Goal: Task Accomplishment & Management: Manage account settings

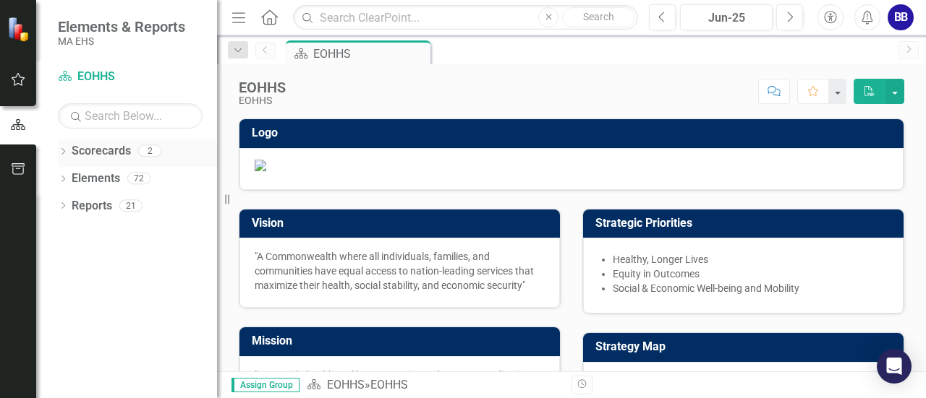
click at [64, 156] on div "Dropdown" at bounding box center [63, 153] width 10 height 12
click at [71, 180] on icon "Dropdown" at bounding box center [70, 178] width 11 height 9
click at [110, 208] on link "AGE" at bounding box center [155, 206] width 123 height 17
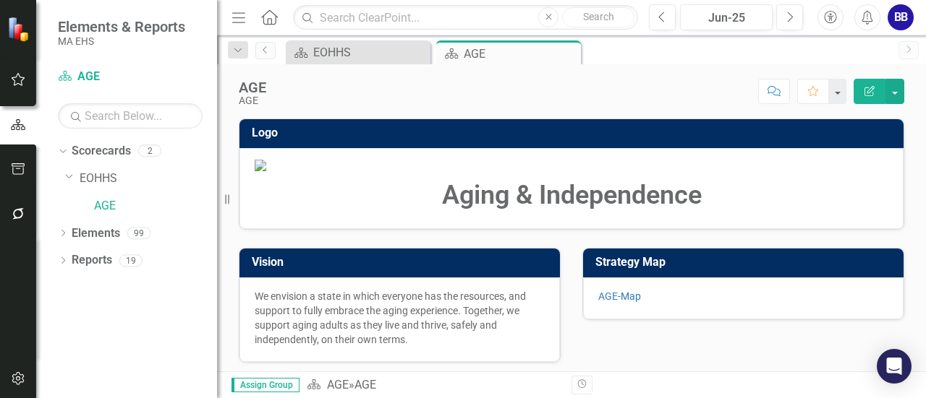
click at [309, 171] on img at bounding box center [571, 166] width 633 height 12
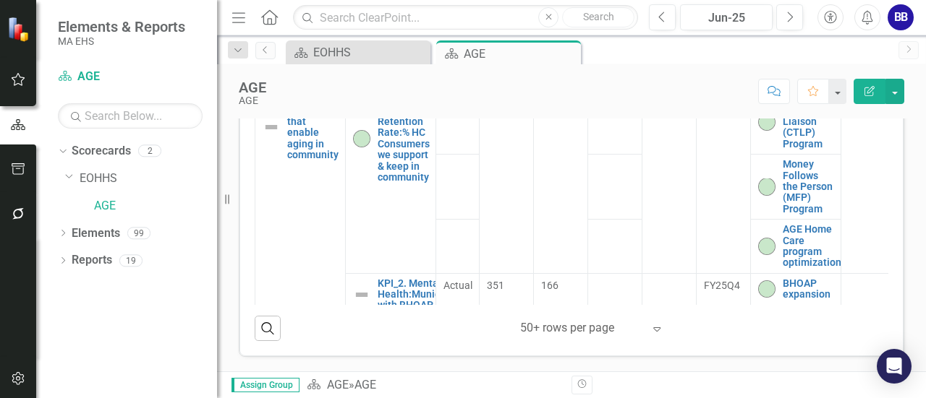
scroll to position [555, 0]
click at [64, 231] on icon "Dropdown" at bounding box center [63, 235] width 10 height 8
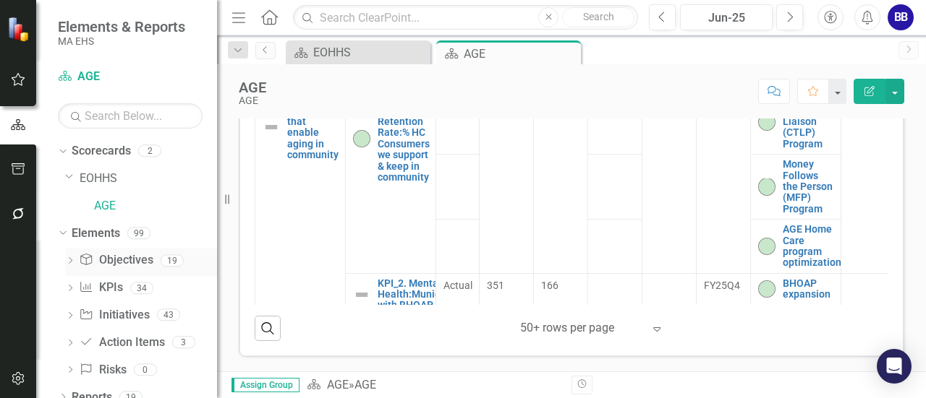
click at [120, 261] on link "Objective Objectives" at bounding box center [116, 260] width 74 height 17
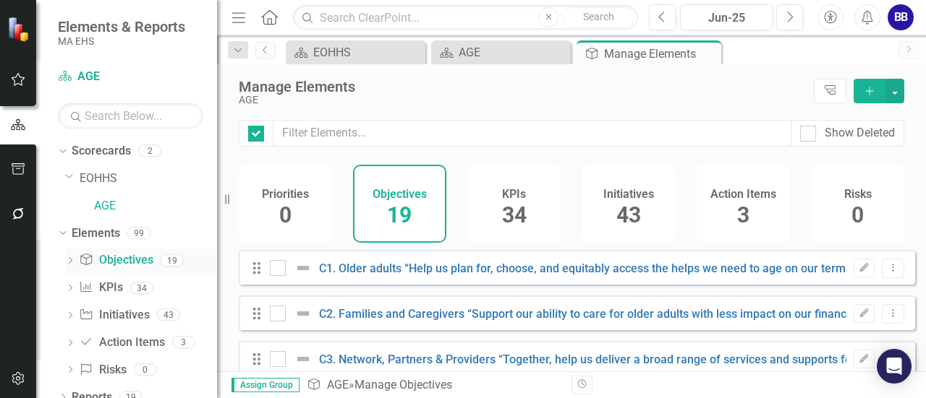
checkbox input "false"
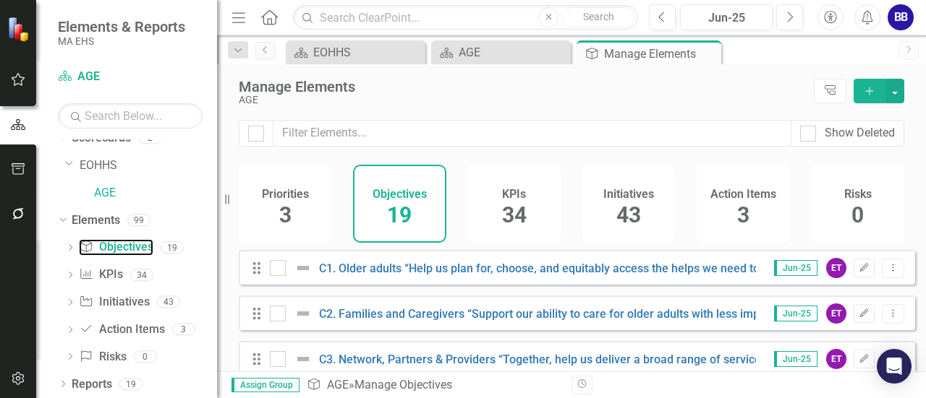
scroll to position [14, 0]
click at [508, 101] on div "AGE" at bounding box center [523, 100] width 568 height 11
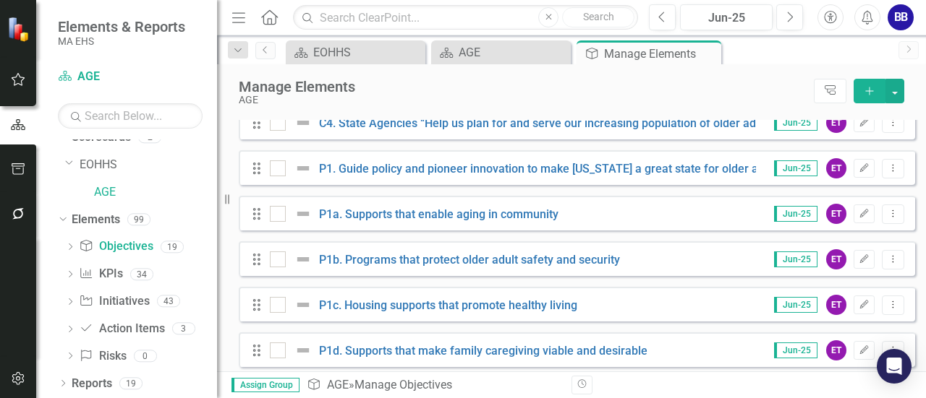
scroll to position [285, 0]
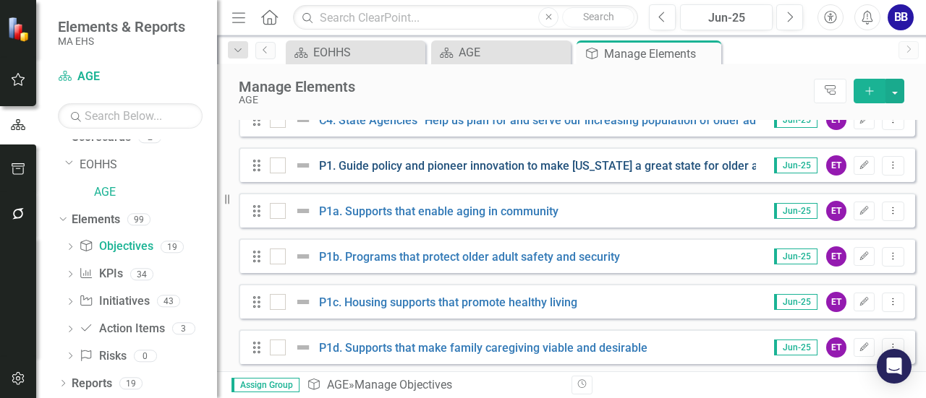
click at [518, 173] on link "P1. Guide policy and pioneer innovation to make [US_STATE] a great state for ol…" at bounding box center [551, 166] width 464 height 14
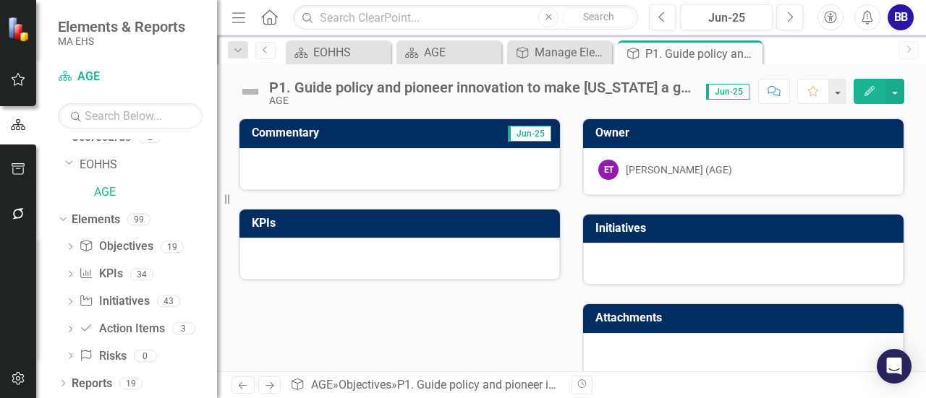
click at [435, 325] on div "Commentary Jun-25 KPIs Owner ET [PERSON_NAME] (AGE) Initiatives Attachments" at bounding box center [571, 239] width 687 height 276
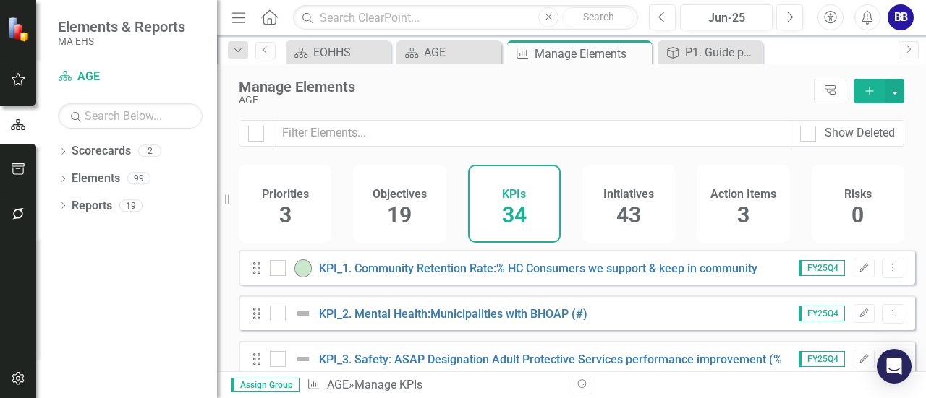
click at [232, 242] on div "Priorities 3 Objectives 19 KPIs 34 Initiatives 43 Action Items 3 Risks 0" at bounding box center [571, 207] width 709 height 85
click at [660, 22] on icon "Previous" at bounding box center [662, 17] width 8 height 13
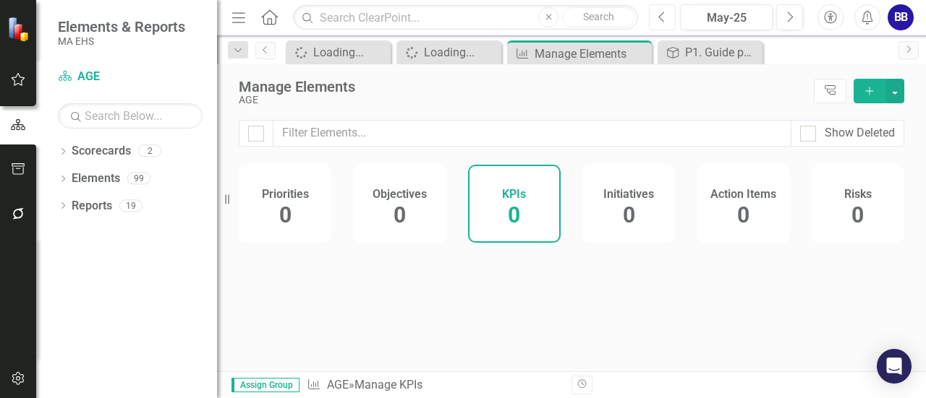
click at [660, 22] on icon "Previous" at bounding box center [662, 17] width 8 height 13
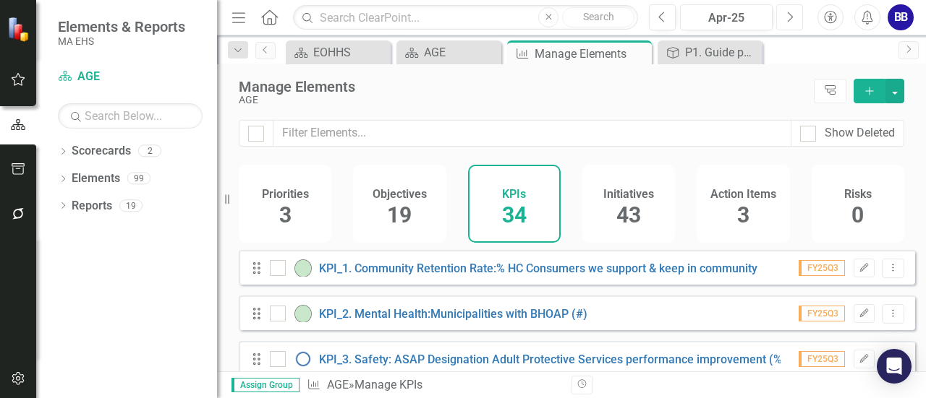
click at [790, 17] on icon "Next" at bounding box center [789, 17] width 8 height 13
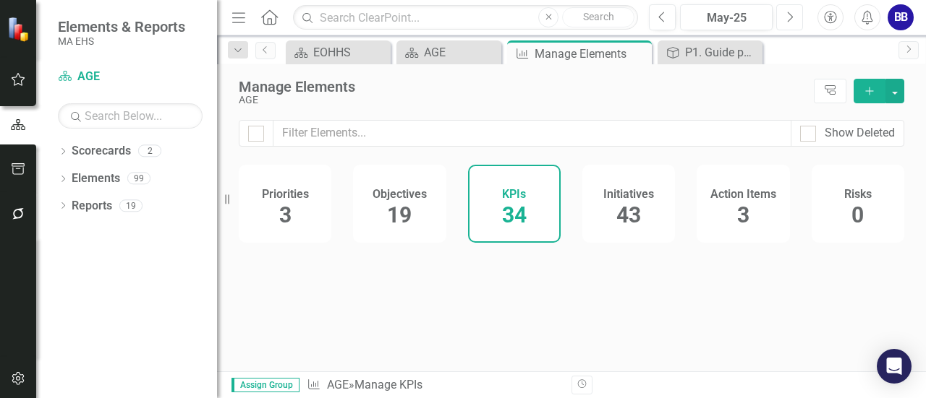
click at [790, 17] on icon "Next" at bounding box center [789, 17] width 8 height 13
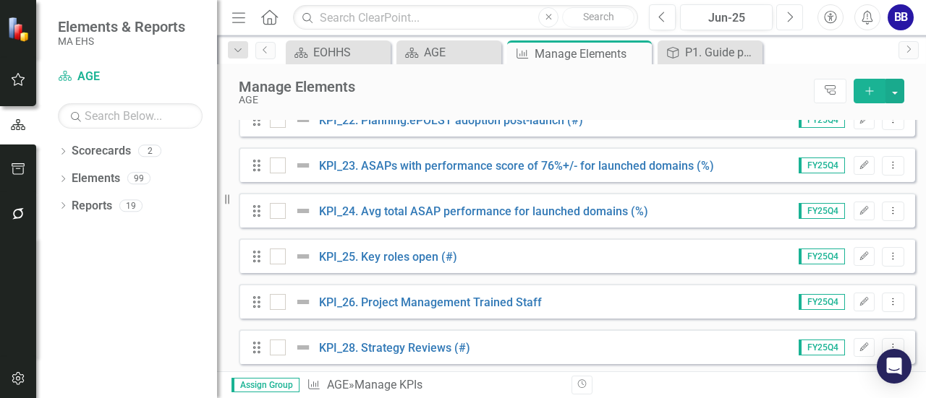
scroll to position [1326, 0]
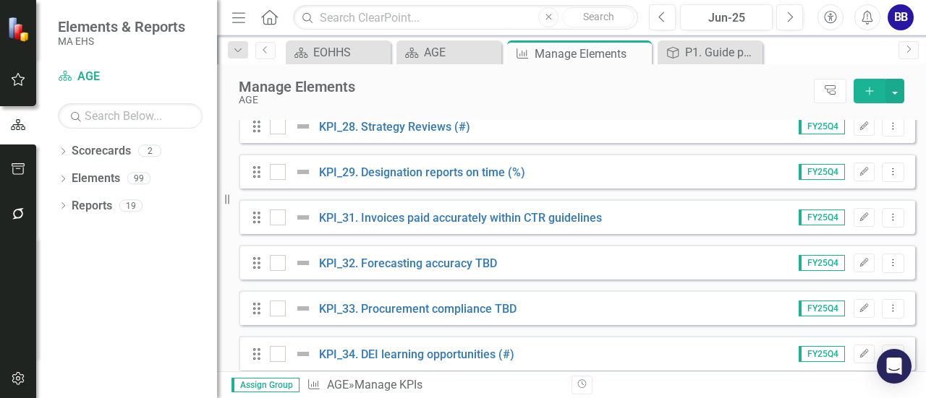
click at [920, 384] on div "Revision History" at bounding box center [911, 385] width 680 height 19
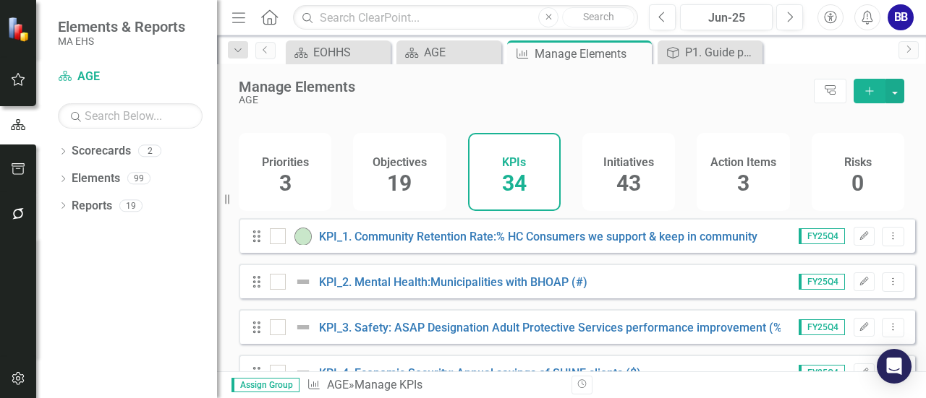
scroll to position [3, 0]
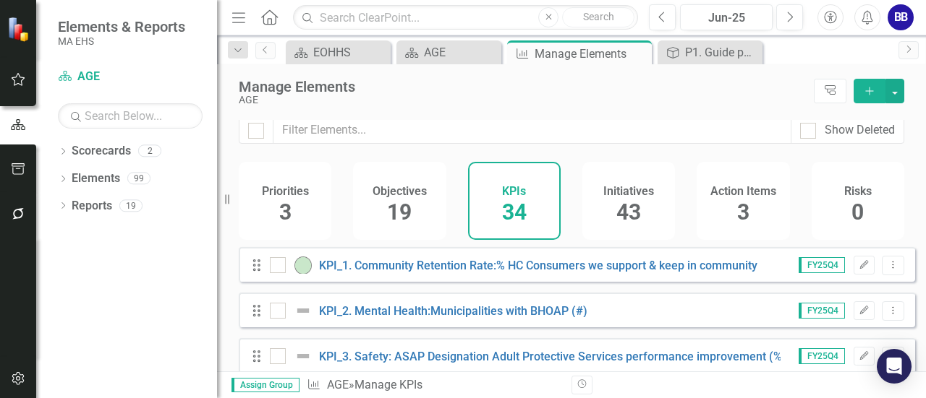
click at [632, 210] on span "43" at bounding box center [628, 212] width 25 height 25
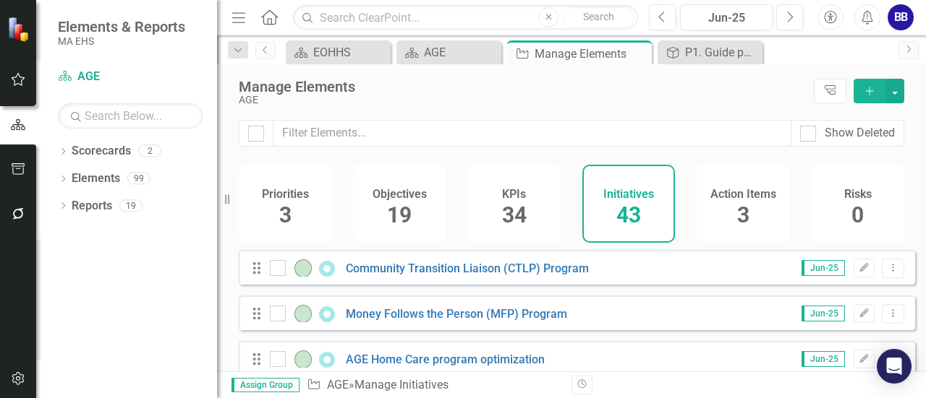
checkbox input "false"
click at [725, 212] on div "Action Items 3" at bounding box center [742, 204] width 93 height 78
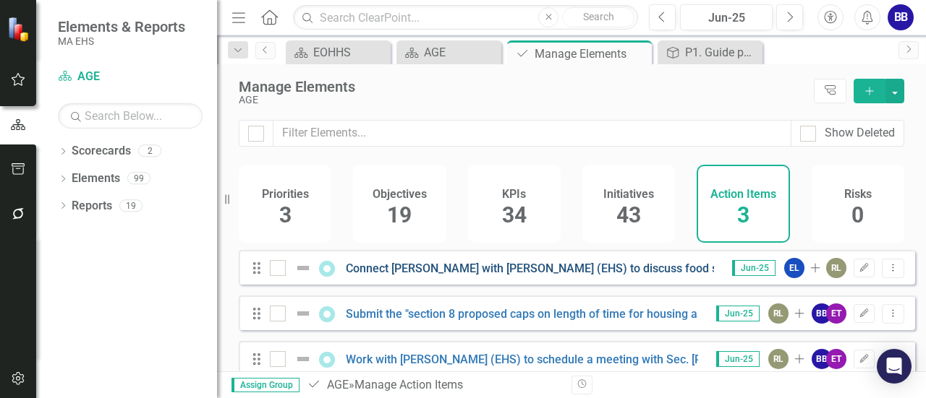
click at [640, 273] on link "Connect [PERSON_NAME] with [PERSON_NAME] (EHS) to discuss food security concern…" at bounding box center [691, 269] width 691 height 14
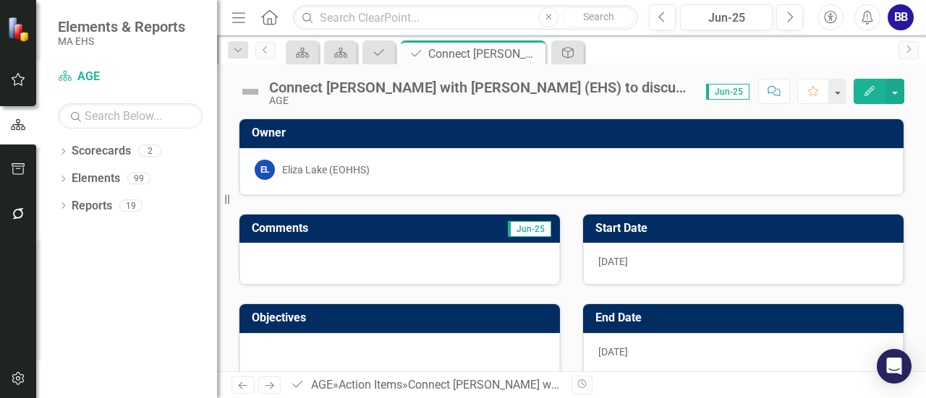
click at [874, 82] on button "Edit" at bounding box center [869, 91] width 32 height 25
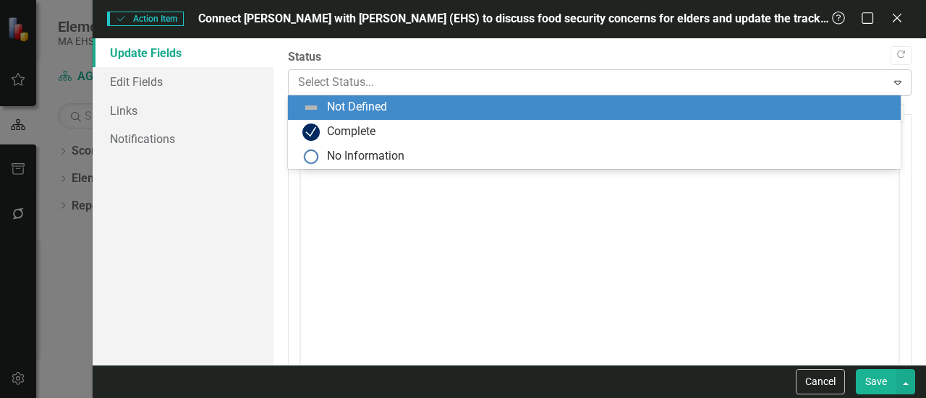
click at [894, 84] on icon at bounding box center [897, 83] width 7 height 4
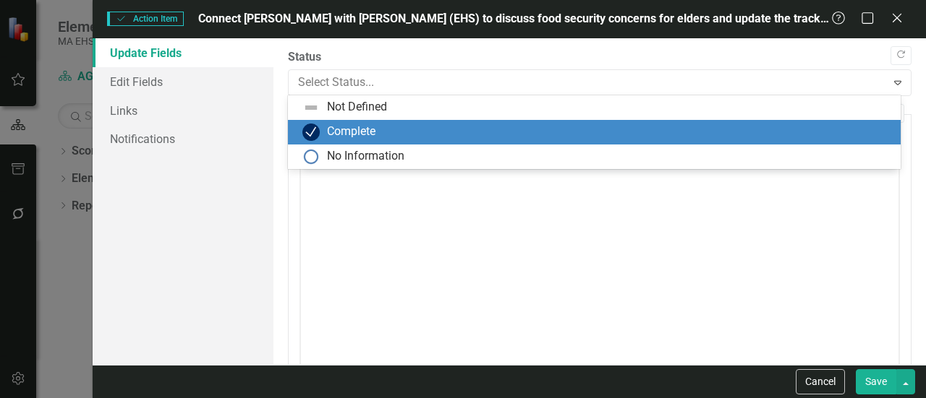
click at [696, 129] on div "Complete" at bounding box center [596, 132] width 589 height 17
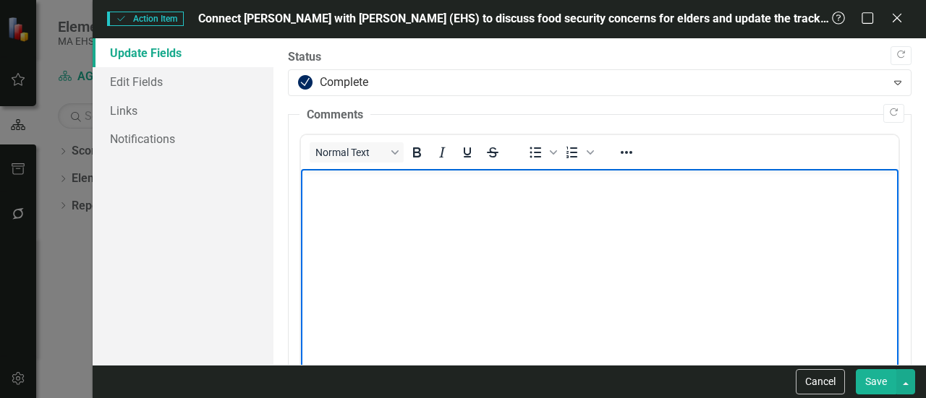
click at [346, 199] on body "Rich Text Area. Press ALT-0 for help." at bounding box center [599, 277] width 597 height 217
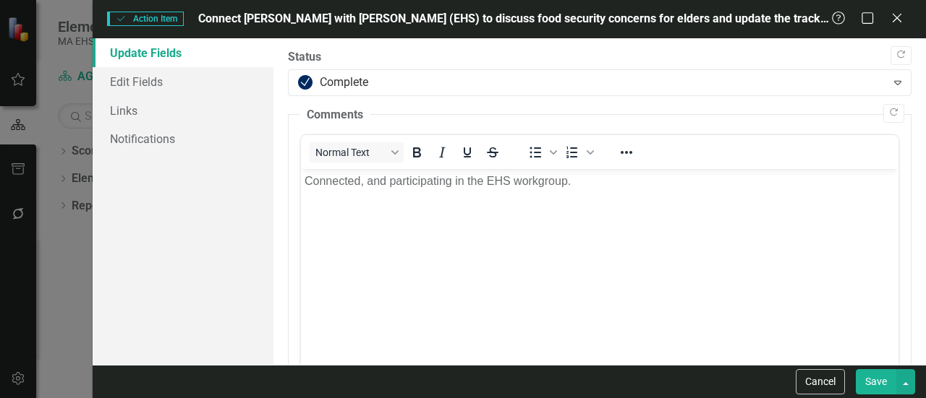
click at [871, 387] on button "Save" at bounding box center [875, 382] width 40 height 25
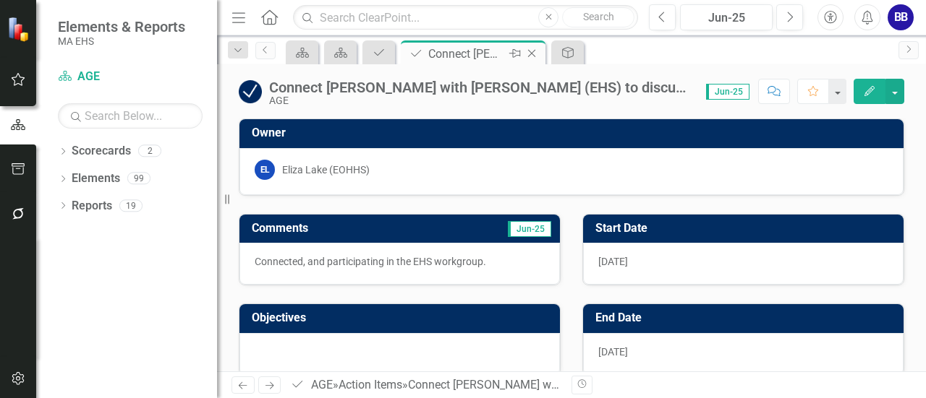
click at [529, 53] on icon "Close" at bounding box center [531, 54] width 14 height 12
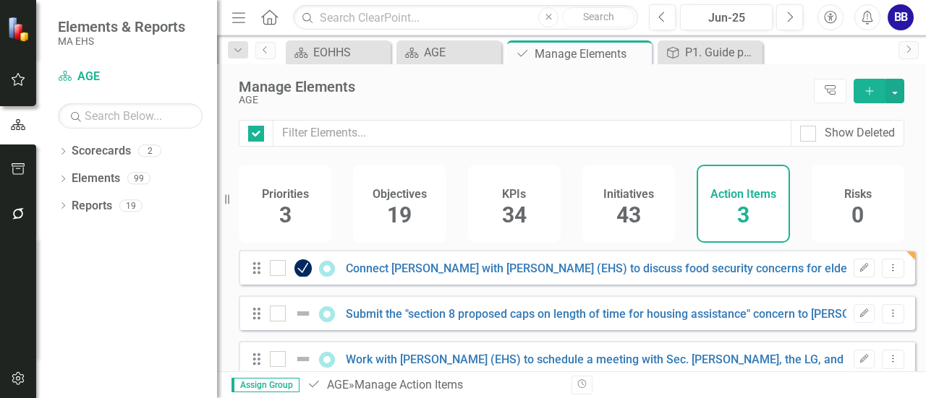
checkbox input "false"
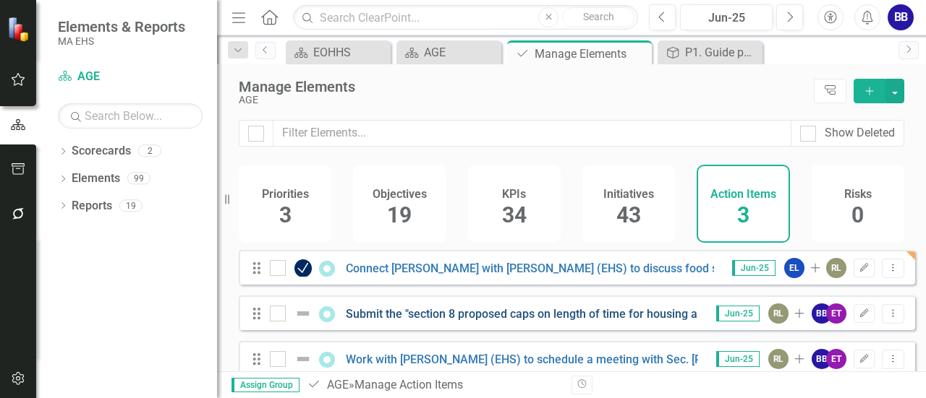
click at [502, 321] on link "Submit the "section 8 proposed caps on length of time for housing assistance" c…" at bounding box center [712, 314] width 732 height 14
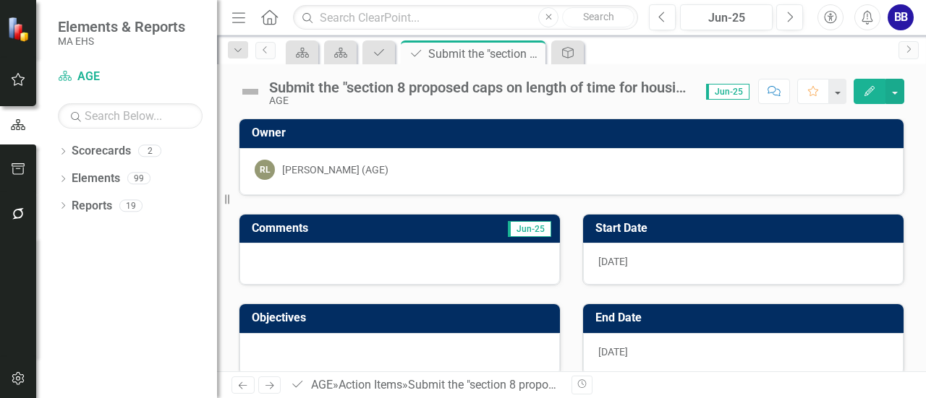
click at [867, 93] on icon "button" at bounding box center [869, 91] width 10 height 10
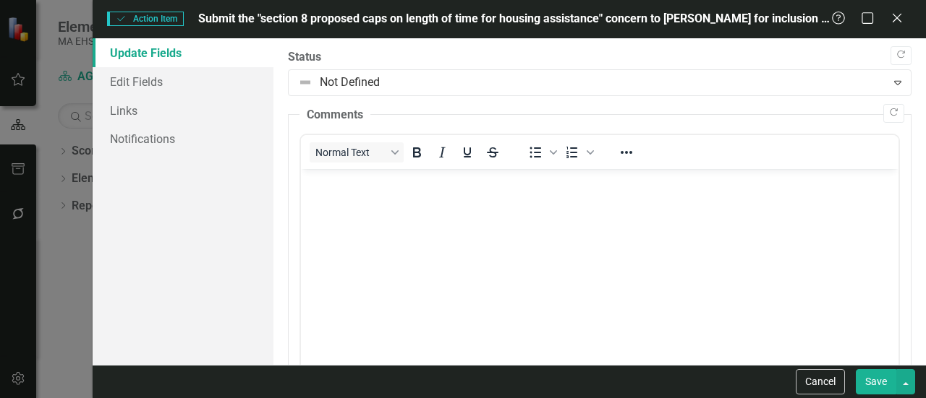
drag, startPoint x: 199, startPoint y: 16, endPoint x: 454, endPoint y: 35, distance: 256.0
click at [454, 35] on div "Action Item Action Item Submit the "section 8 proposed caps on length of time f…" at bounding box center [509, 19] width 833 height 38
click at [450, 21] on span "Submit the "section 8 proposed caps on length of time for housing assistance" c…" at bounding box center [564, 19] width 733 height 14
drag, startPoint x: 450, startPoint y: 21, endPoint x: 285, endPoint y: 176, distance: 226.6
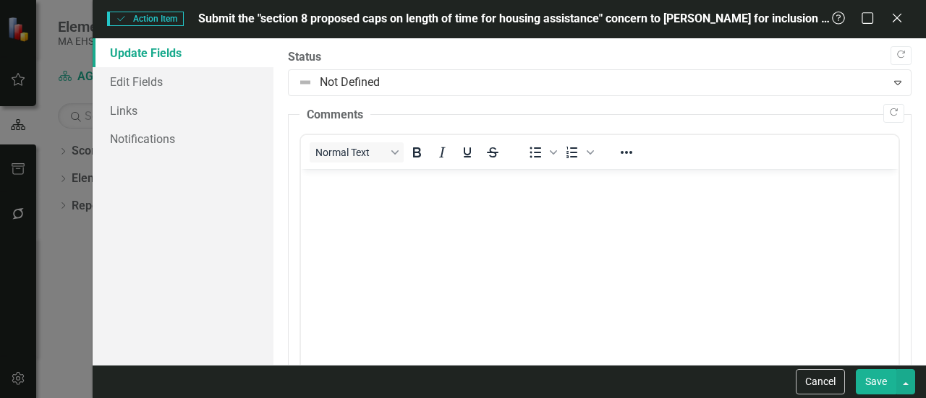
click at [285, 176] on div ""Update" fields in ClearPoint are the fields that change from reporting period …" at bounding box center [599, 201] width 652 height 327
click at [911, 386] on button "button" at bounding box center [905, 382] width 19 height 25
click at [245, 273] on div "Update Fields Edit Fields Links Notifications" at bounding box center [183, 201] width 181 height 327
click at [899, 19] on icon "Close" at bounding box center [896, 18] width 18 height 14
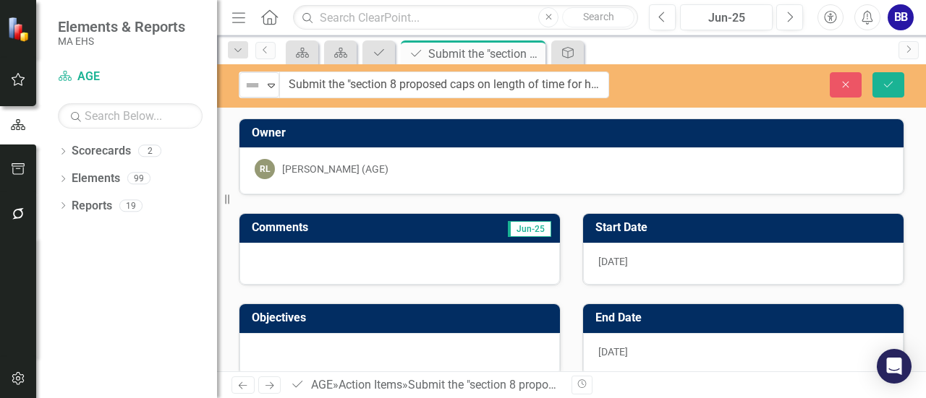
drag, startPoint x: 276, startPoint y: 89, endPoint x: 594, endPoint y: 83, distance: 319.0
click at [303, 82] on input "Submit the "section 8 proposed caps on length of time for housing assistance" c…" at bounding box center [444, 85] width 329 height 27
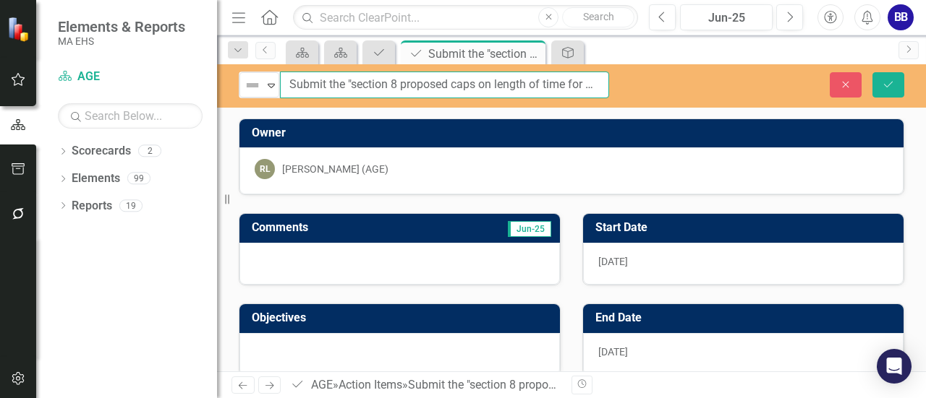
click at [303, 82] on input "Submit the "section 8 proposed caps on length of time for housing assistance" c…" at bounding box center [444, 85] width 329 height 27
click at [846, 81] on icon "Close" at bounding box center [845, 85] width 13 height 10
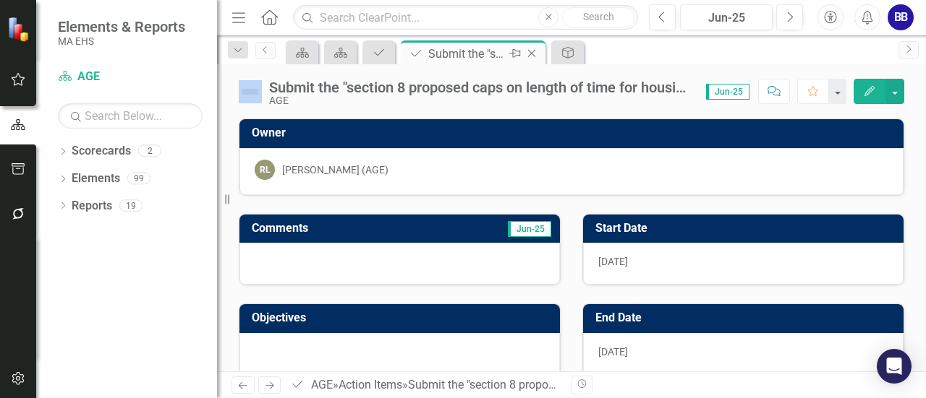
click at [537, 54] on icon "Close" at bounding box center [531, 54] width 14 height 12
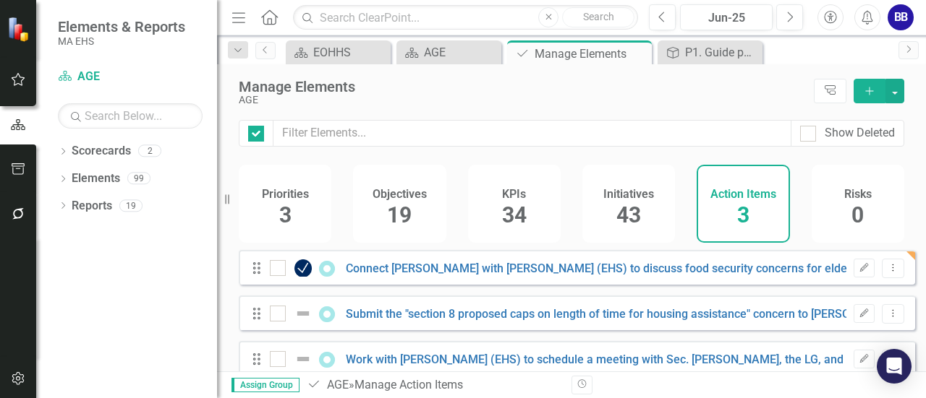
checkbox input "false"
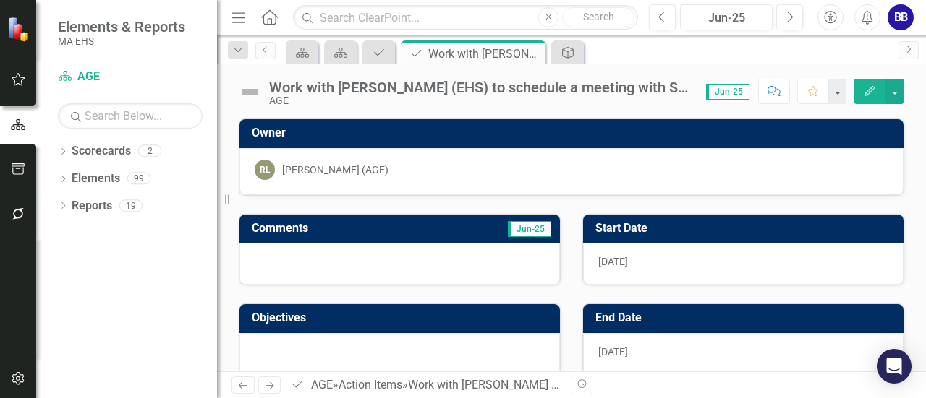
click at [389, 93] on div "Work with [PERSON_NAME] (EHS) to schedule a meeting with Sec. [PERSON_NAME], th…" at bounding box center [480, 88] width 422 height 16
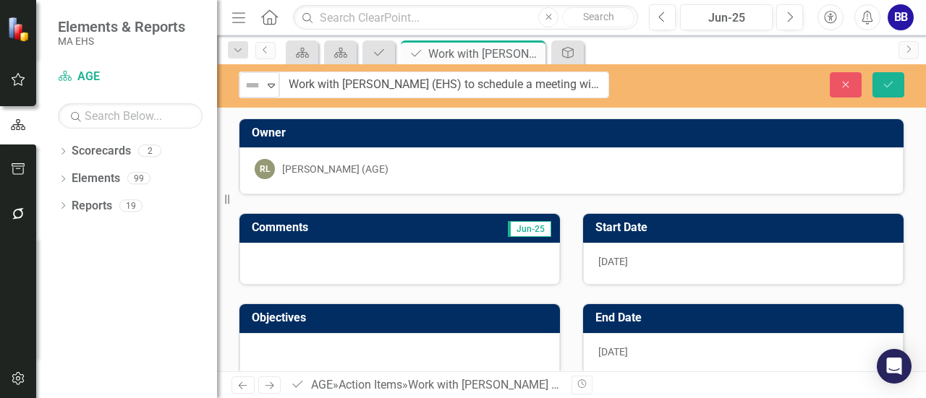
click at [389, 93] on input "Work with [PERSON_NAME] (EHS) to schedule a meeting with Sec. [PERSON_NAME], th…" at bounding box center [444, 85] width 330 height 27
click at [532, 51] on icon "Close" at bounding box center [531, 54] width 14 height 12
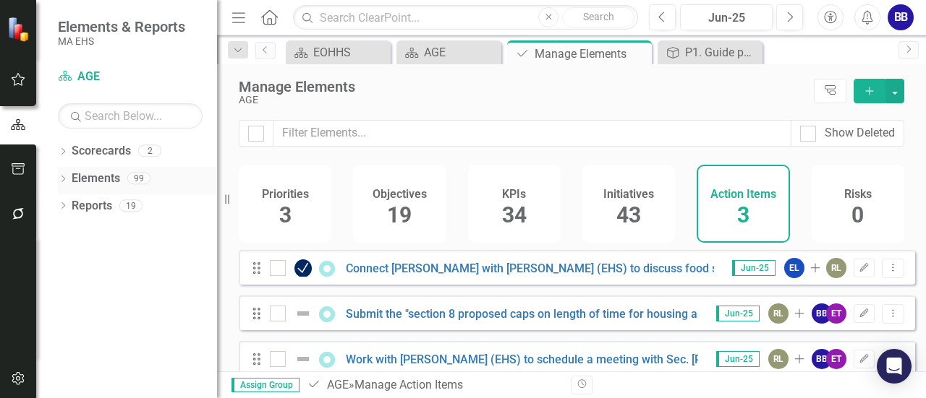
click at [62, 179] on icon "Dropdown" at bounding box center [63, 180] width 10 height 8
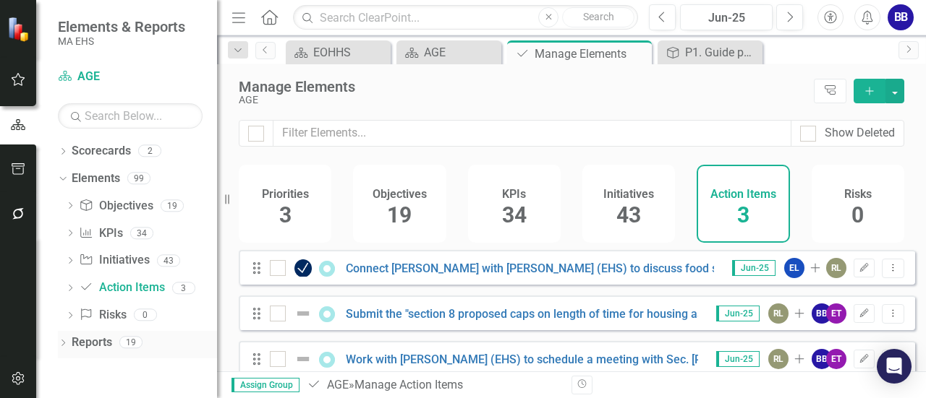
click at [59, 342] on icon "Dropdown" at bounding box center [63, 345] width 10 height 8
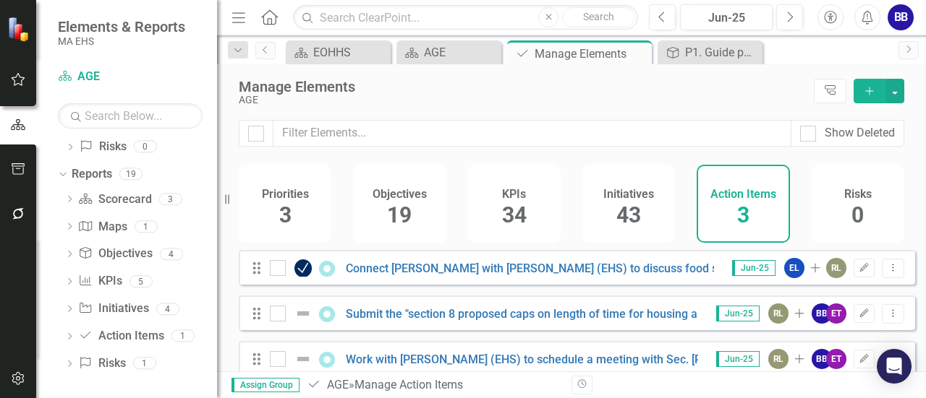
scroll to position [171, 0]
click at [109, 197] on link "Scorecard Scorecard" at bounding box center [114, 197] width 73 height 17
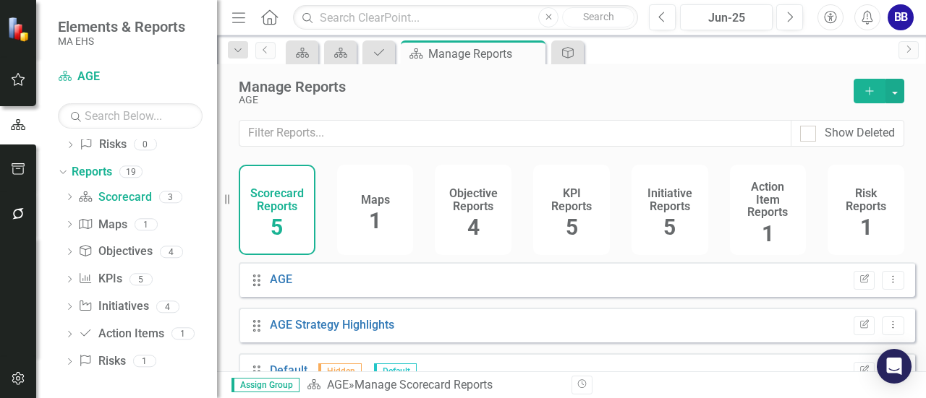
click at [693, 103] on div "AGE" at bounding box center [539, 100] width 600 height 11
click at [356, 330] on link "AGE Strategy Highlights" at bounding box center [332, 325] width 124 height 14
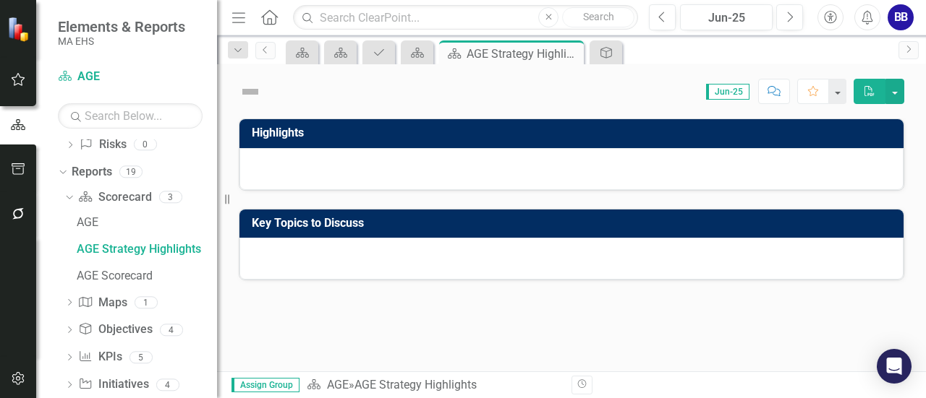
scroll to position [32, 0]
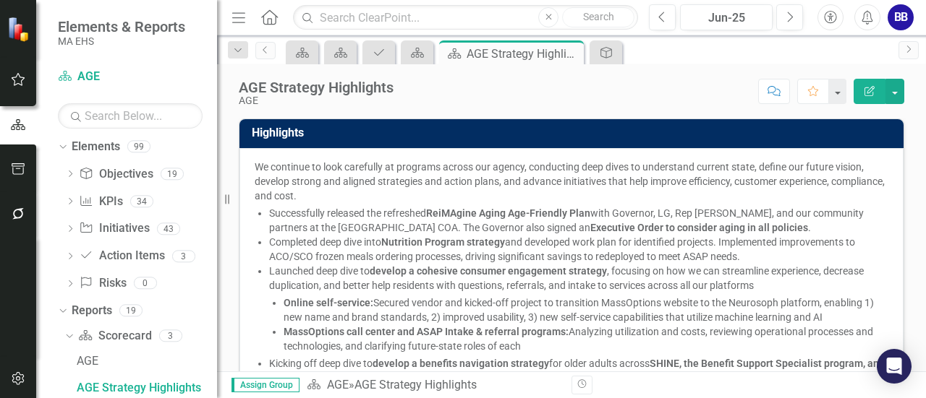
click at [544, 301] on li "Online self-service: Secured vendor and kicked-off project to transition MassOp…" at bounding box center [585, 310] width 605 height 29
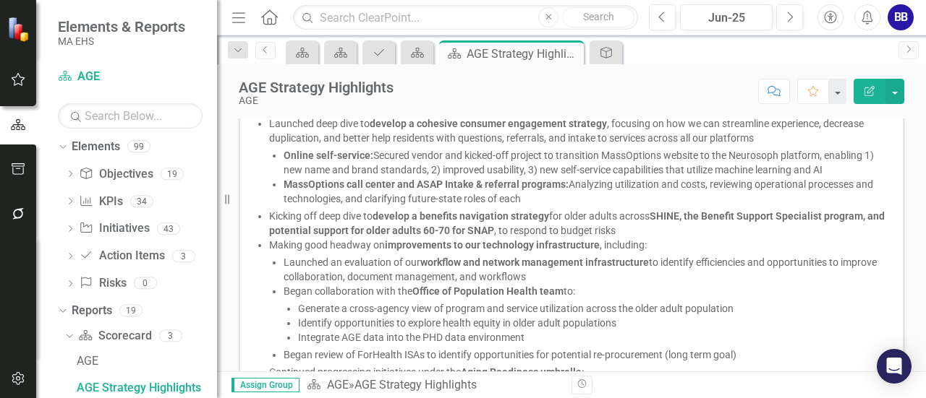
scroll to position [0, 0]
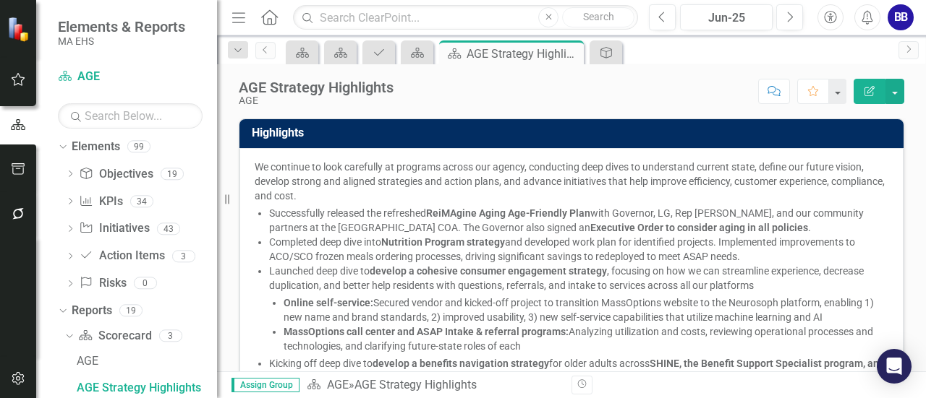
drag, startPoint x: 256, startPoint y: 163, endPoint x: 441, endPoint y: 281, distance: 219.5
click at [441, 281] on span "We continue to look carefully at programs across our agency, conducting deep di…" at bounding box center [571, 391] width 633 height 463
click at [868, 85] on button "Edit Report" at bounding box center [869, 91] width 32 height 25
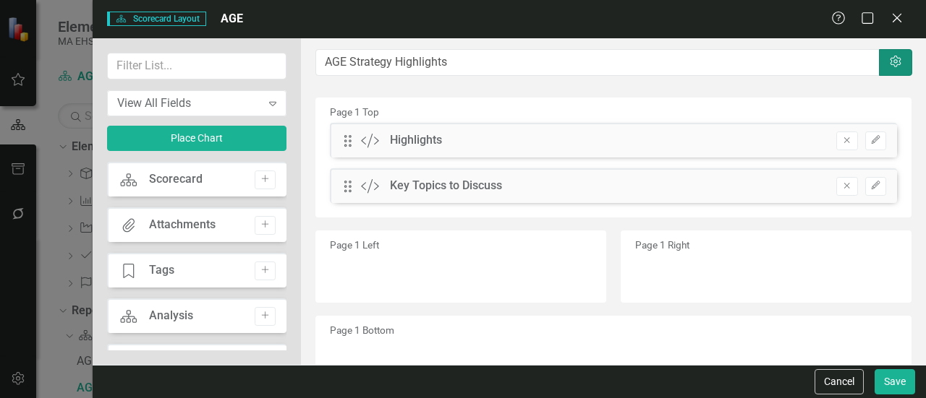
click at [892, 55] on button "Settings" at bounding box center [895, 62] width 33 height 27
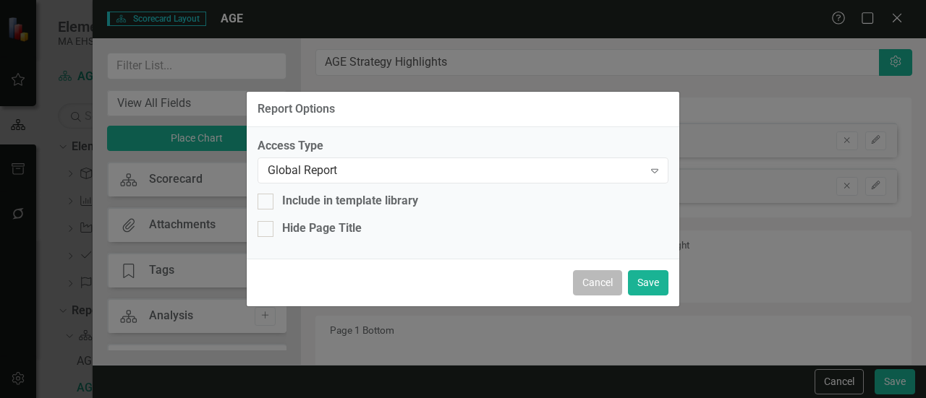
click at [594, 281] on button "Cancel" at bounding box center [597, 282] width 49 height 25
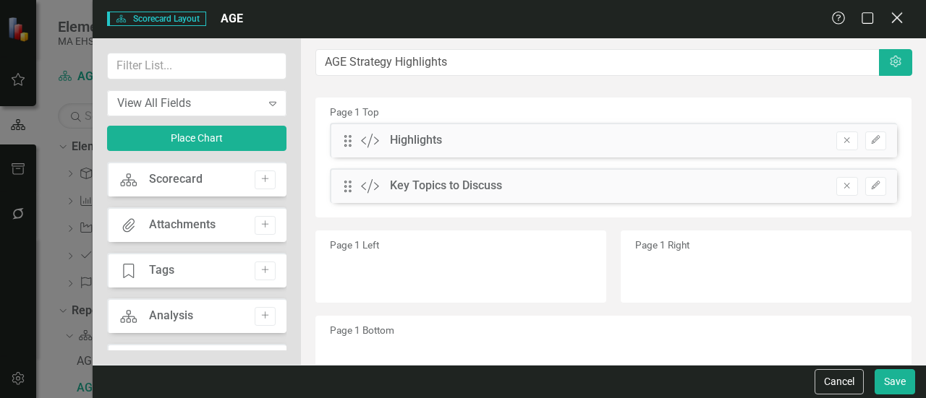
click at [902, 15] on icon "Close" at bounding box center [896, 18] width 18 height 14
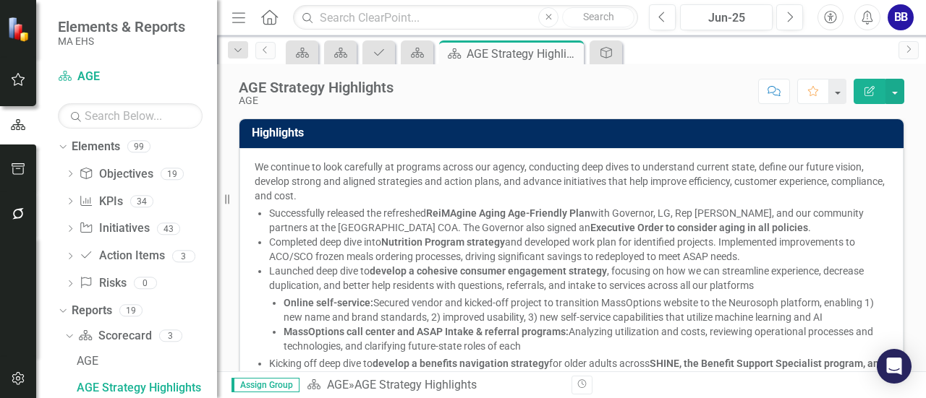
click at [208, 120] on div "Scorecard AGE Search Dropdown Scorecards 2 Dropdown EOHHS AGE Dropdown Elements…" at bounding box center [126, 231] width 181 height 333
click at [80, 78] on link "Scorecard AGE" at bounding box center [130, 77] width 145 height 17
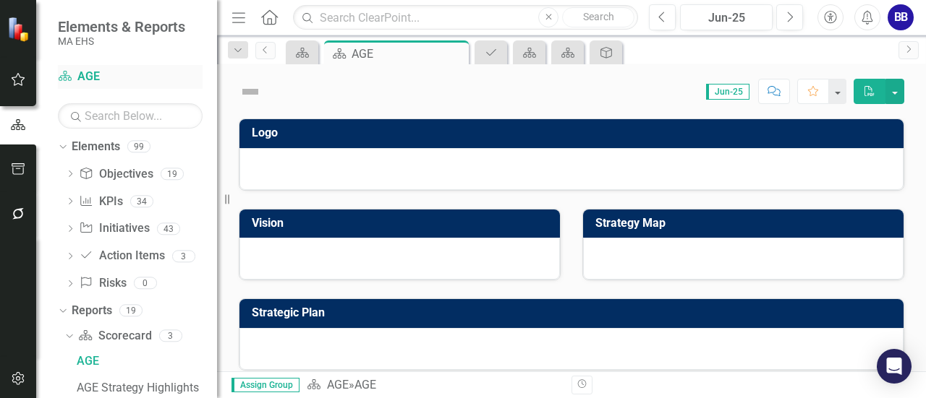
scroll to position [6, 0]
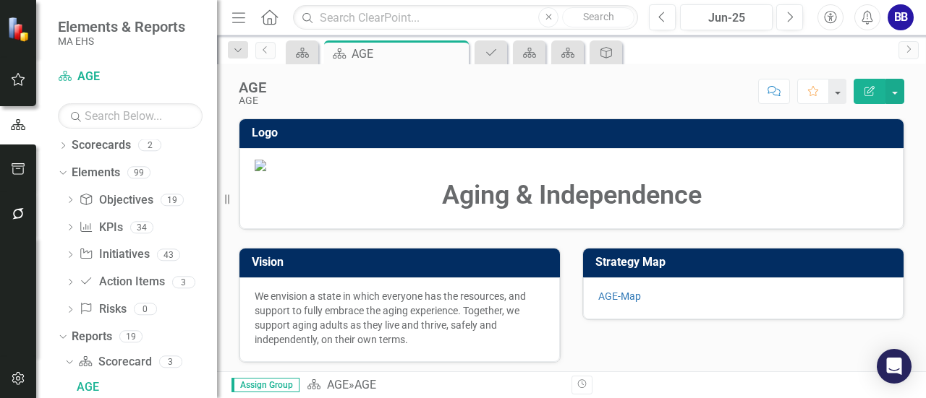
click at [291, 171] on img at bounding box center [571, 166] width 633 height 12
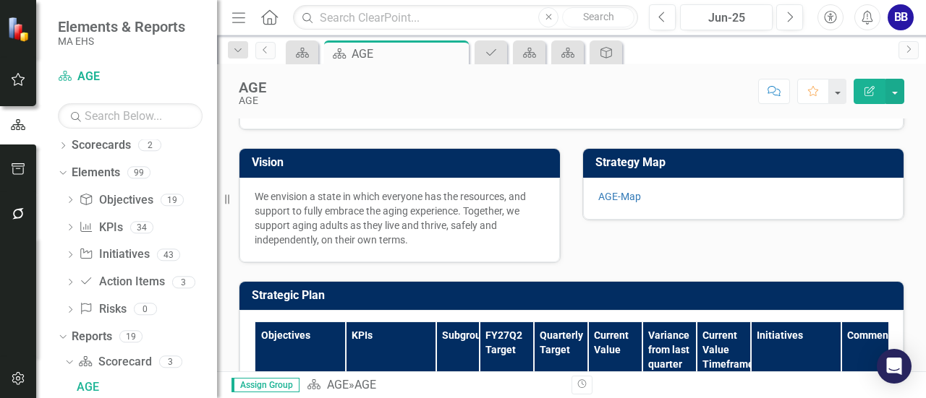
scroll to position [0, 0]
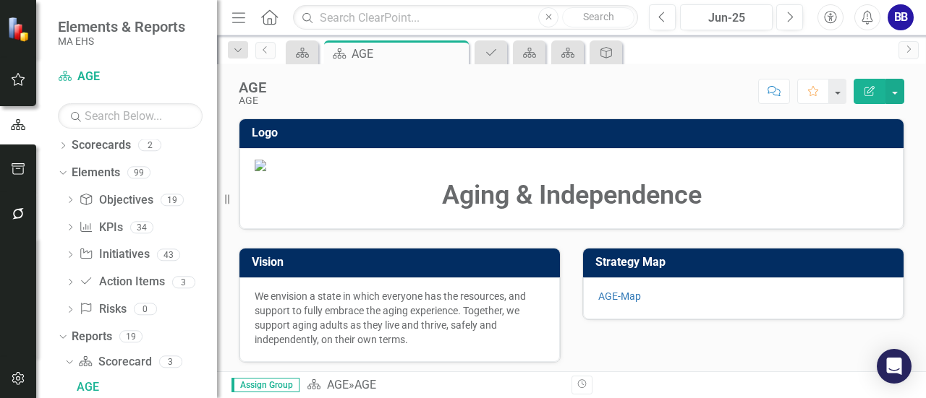
click at [868, 93] on icon "button" at bounding box center [869, 91] width 10 height 10
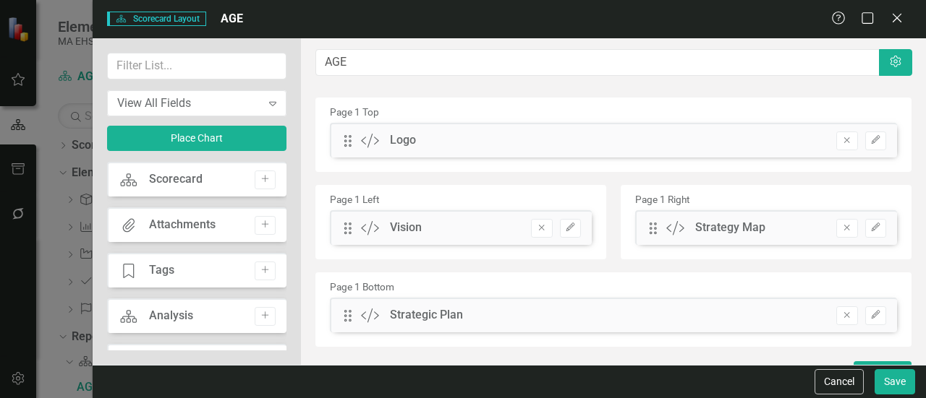
scroll to position [22, 0]
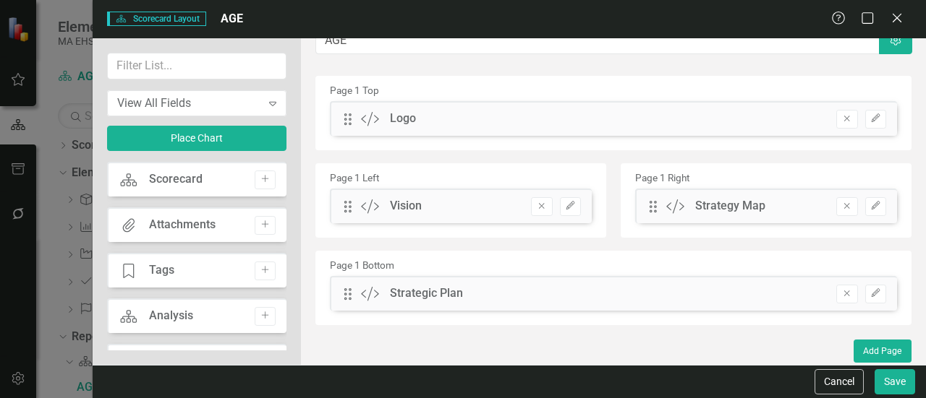
click at [295, 321] on div "View All Fields Expand Place Chart Scorecard Scorecard Add Attachments Attachme…" at bounding box center [197, 201] width 208 height 327
click at [289, 311] on div "View All Fields Expand Place Chart Scorecard Scorecard Add Attachments Attachme…" at bounding box center [197, 201] width 208 height 327
click at [294, 346] on div "View All Fields Expand Place Chart Scorecard Scorecard Add Attachments Attachme…" at bounding box center [197, 201] width 208 height 327
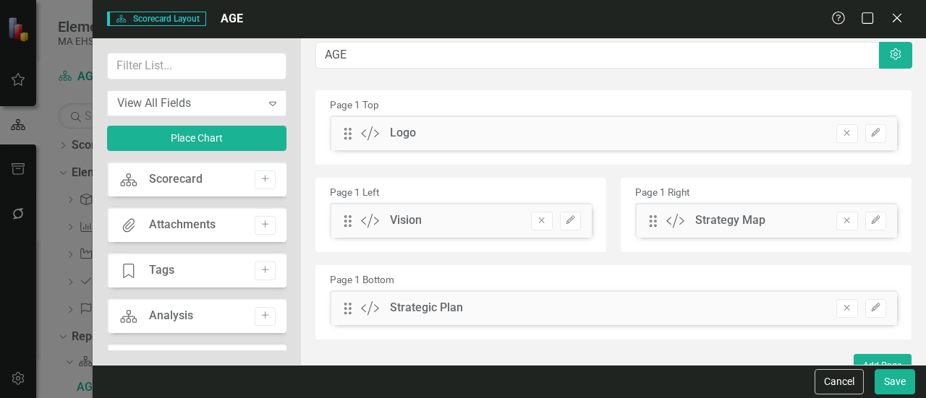
scroll to position [0, 0]
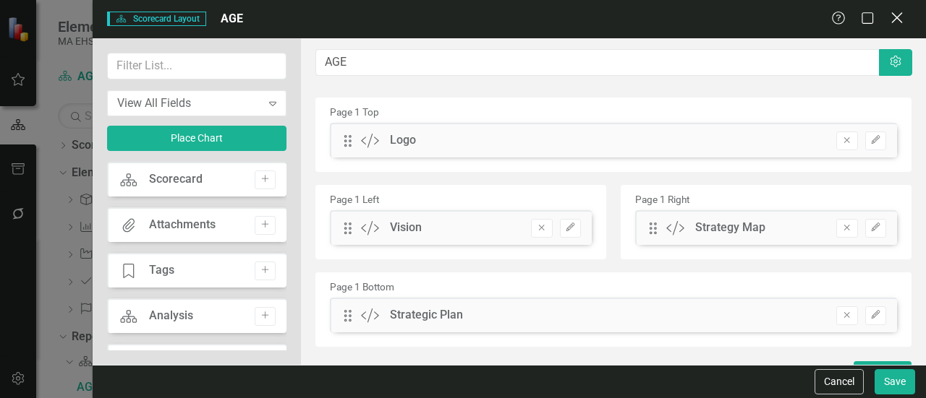
click at [892, 22] on icon "Close" at bounding box center [896, 18] width 18 height 14
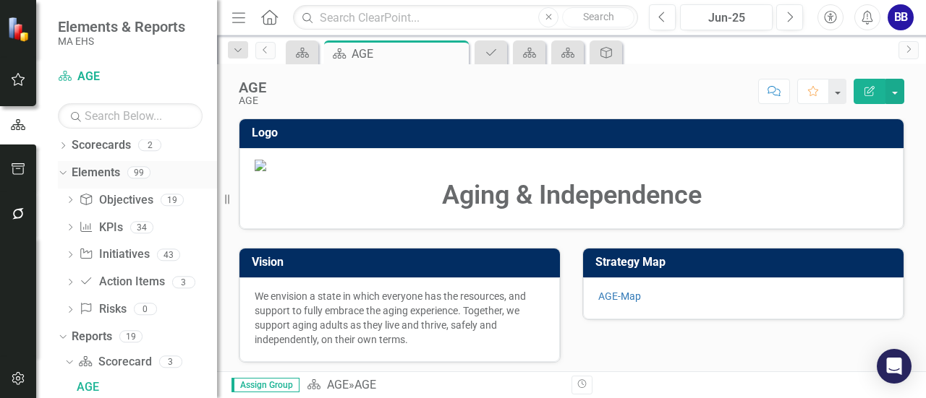
click at [61, 167] on icon "Dropdown" at bounding box center [61, 172] width 8 height 10
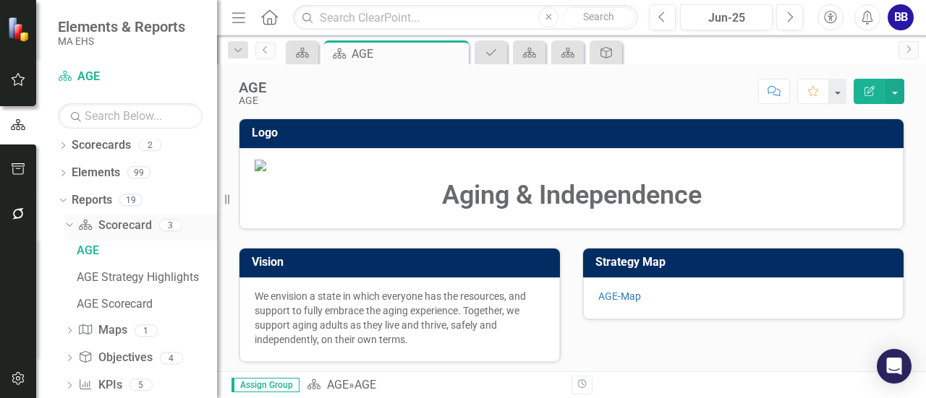
click at [68, 224] on icon "Dropdown" at bounding box center [68, 225] width 8 height 10
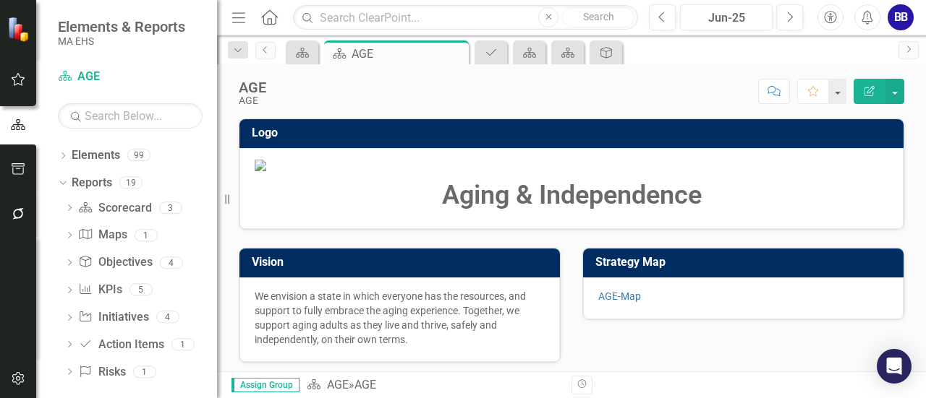
scroll to position [33, 0]
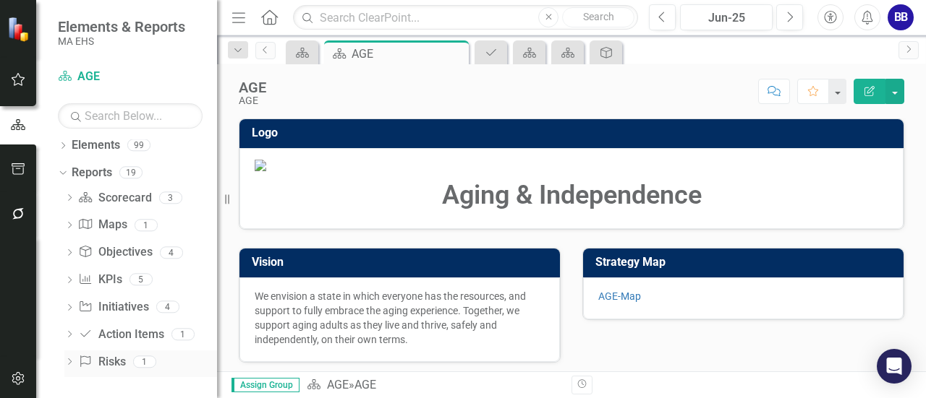
click at [115, 359] on link "Risk Risks" at bounding box center [101, 362] width 47 height 17
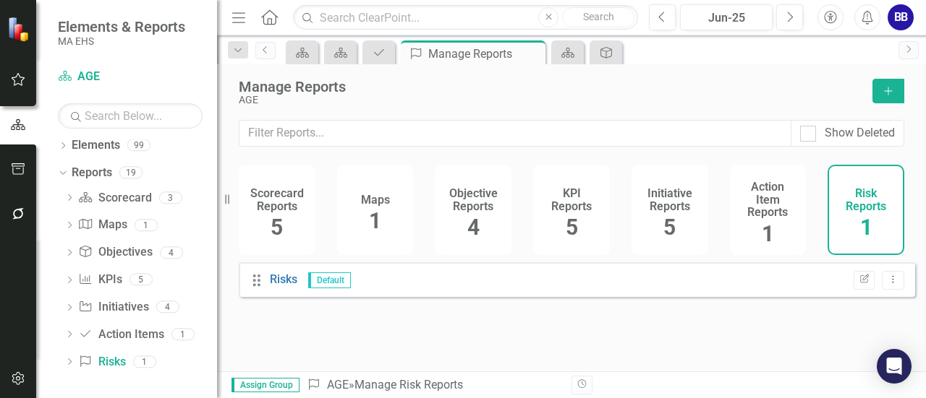
click at [866, 213] on div "Risk Reports 1" at bounding box center [865, 210] width 77 height 90
click at [281, 286] on link "Risks" at bounding box center [283, 280] width 27 height 14
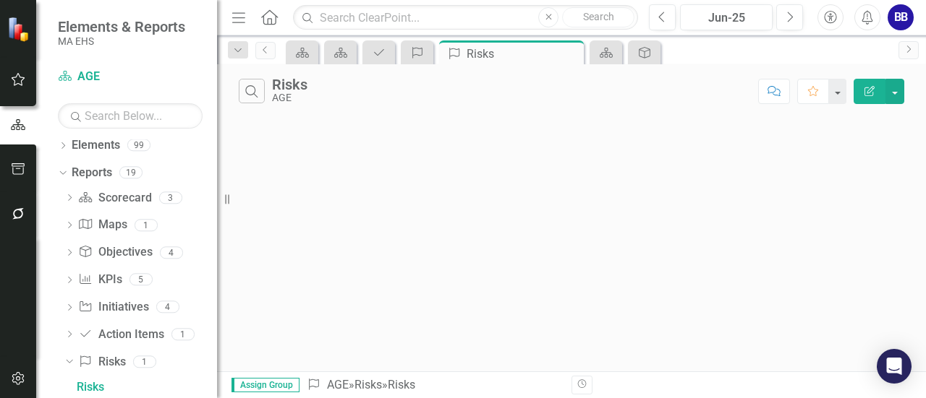
scroll to position [33, 0]
click at [69, 362] on icon "Dropdown" at bounding box center [68, 362] width 8 height 10
click at [67, 338] on icon "Dropdown" at bounding box center [69, 337] width 10 height 8
click at [67, 338] on icon "Dropdown" at bounding box center [68, 335] width 8 height 10
click at [69, 309] on icon "Dropdown" at bounding box center [69, 310] width 10 height 8
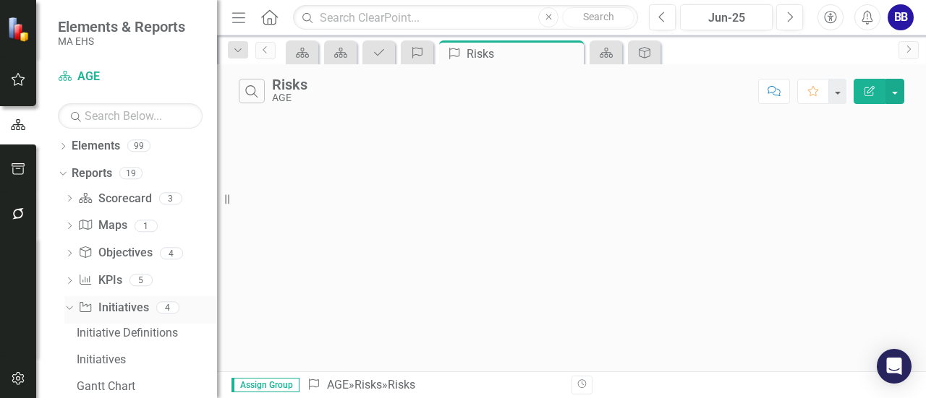
click at [69, 309] on icon at bounding box center [69, 309] width 7 height 4
click at [67, 223] on icon "Dropdown" at bounding box center [69, 227] width 10 height 8
click at [101, 252] on div "AGE-Map" at bounding box center [147, 250] width 140 height 13
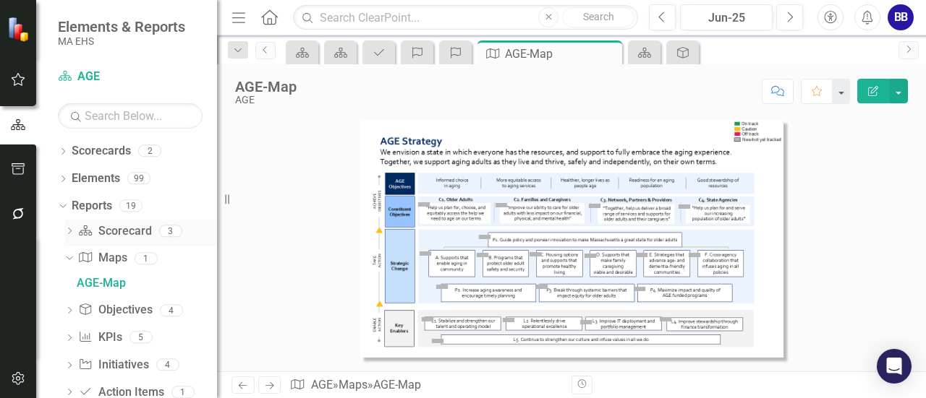
click at [67, 233] on icon "Dropdown" at bounding box center [69, 233] width 10 height 8
click at [95, 255] on div "AGE" at bounding box center [147, 256] width 140 height 13
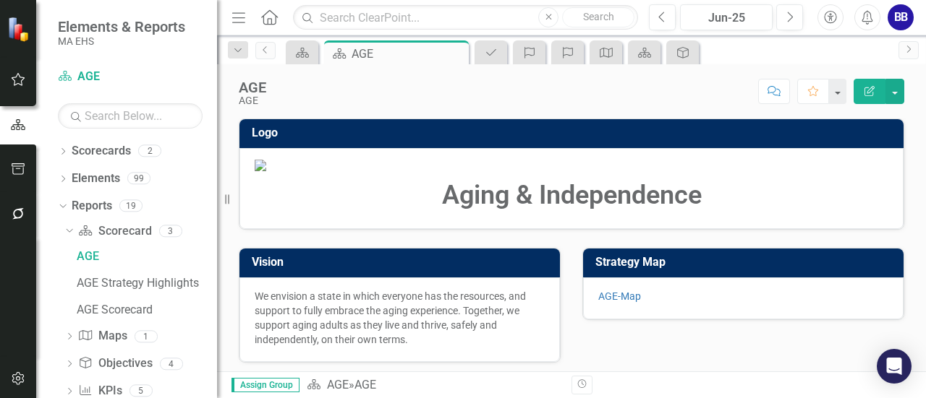
click at [394, 171] on img at bounding box center [571, 166] width 633 height 12
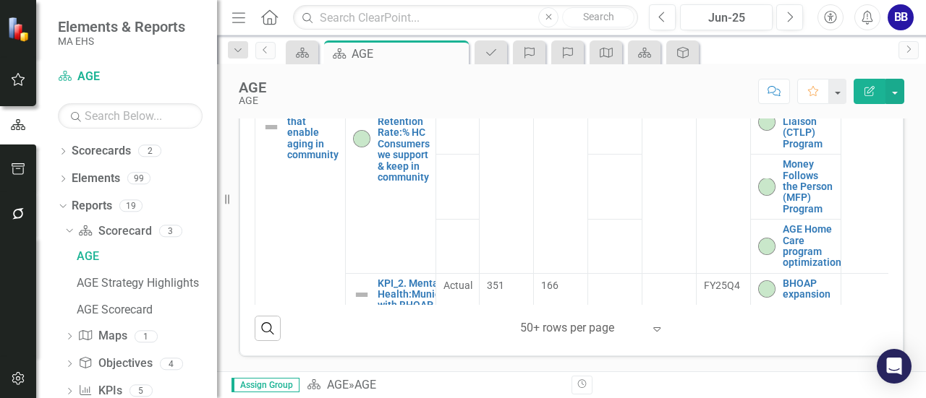
scroll to position [555, 0]
click at [127, 310] on div "AGE Scorecard" at bounding box center [147, 310] width 140 height 13
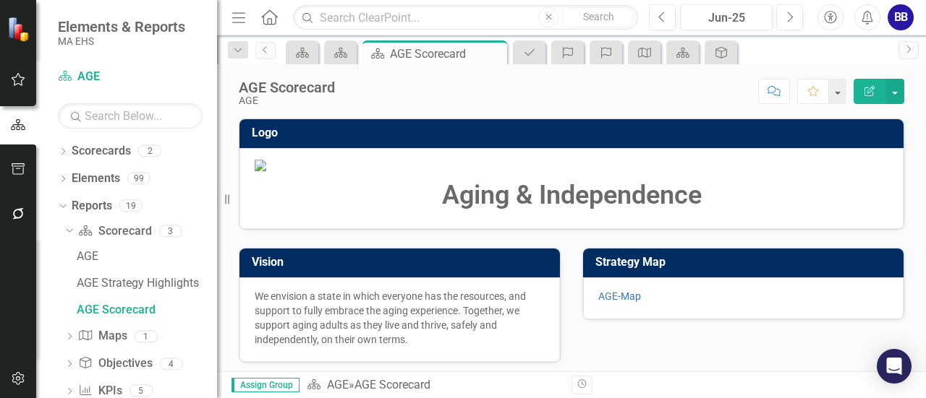
click at [242, 229] on div "Aging & Independence" at bounding box center [571, 188] width 664 height 81
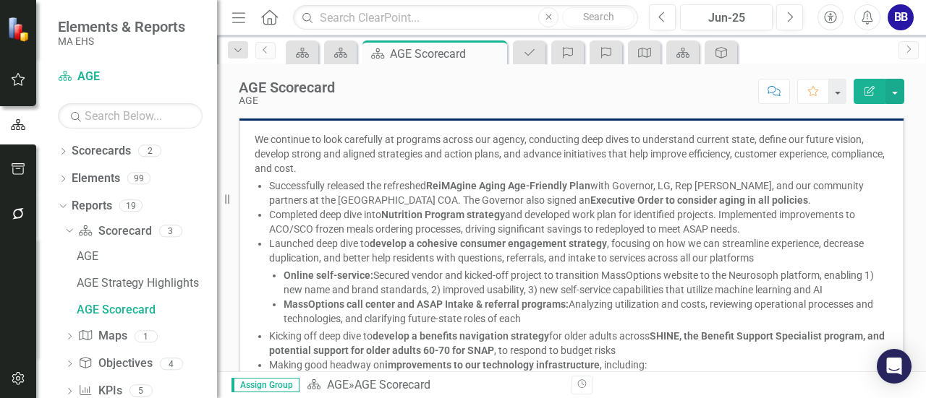
scroll to position [318, 0]
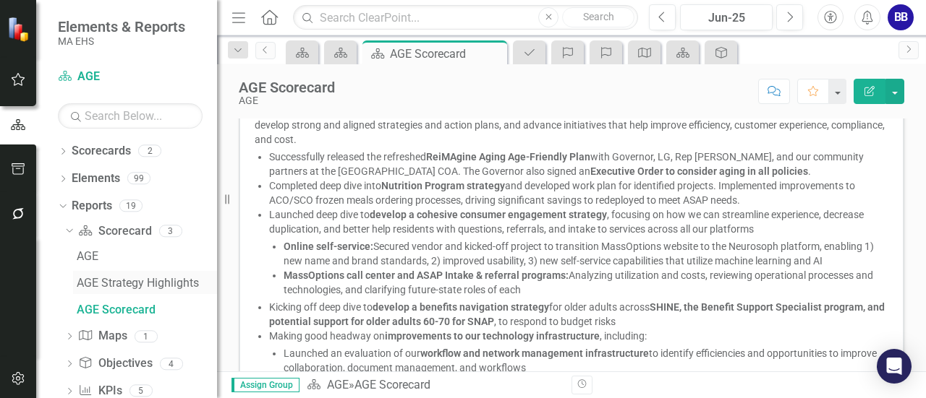
click at [123, 278] on div "AGE Strategy Highlights" at bounding box center [147, 283] width 140 height 13
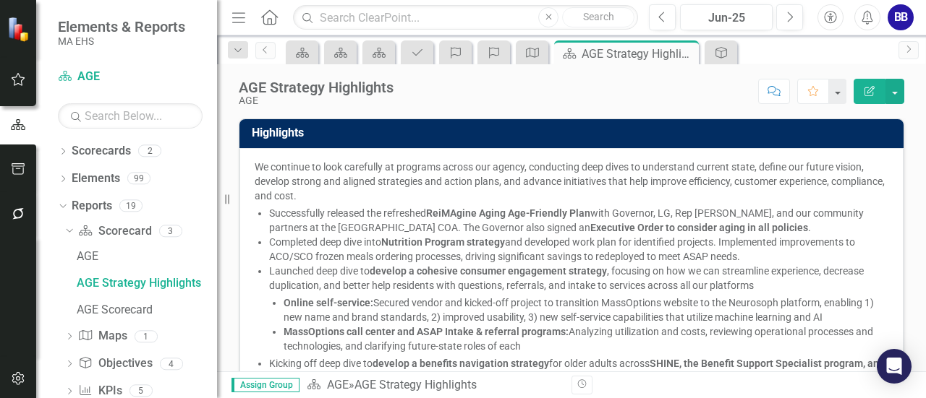
click at [334, 236] on li "Completed deep dive into Nutrition Program strategy and developed work plan for…" at bounding box center [578, 249] width 619 height 29
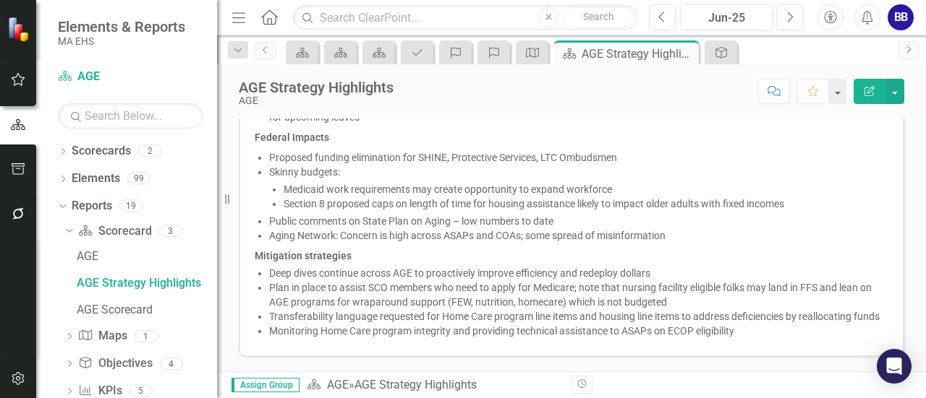
scroll to position [755, 0]
drag, startPoint x: 743, startPoint y: 336, endPoint x: 404, endPoint y: 273, distance: 344.9
click at [404, 273] on ul "Deep dives continue across AGE to proactively improve efficiency and redeploy d…" at bounding box center [578, 302] width 619 height 72
click at [402, 230] on span "Budget Update House and Senate have supported H1 funding, with the exception of…" at bounding box center [571, 154] width 633 height 373
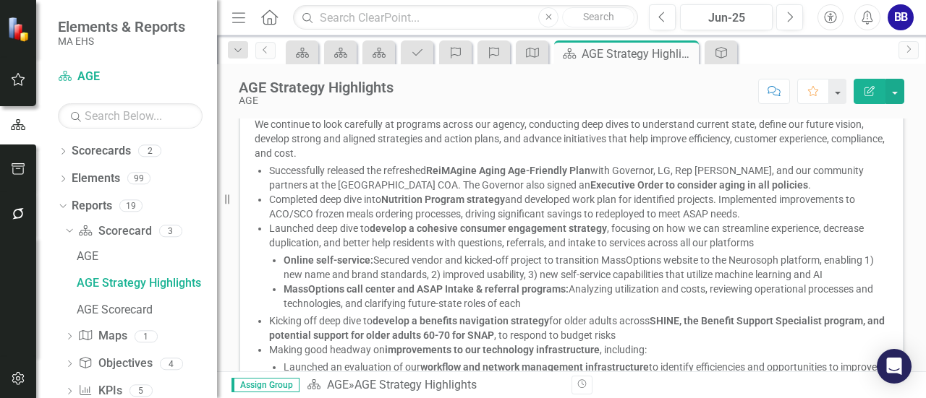
scroll to position [0, 0]
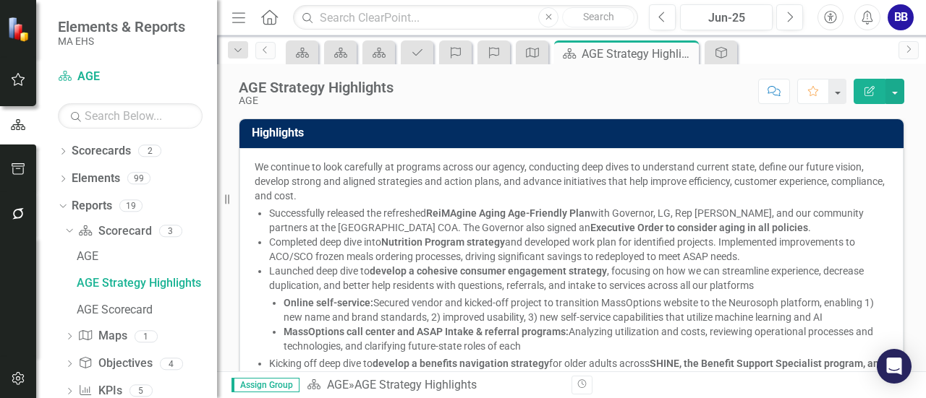
click at [862, 92] on button "Edit Report" at bounding box center [869, 91] width 32 height 25
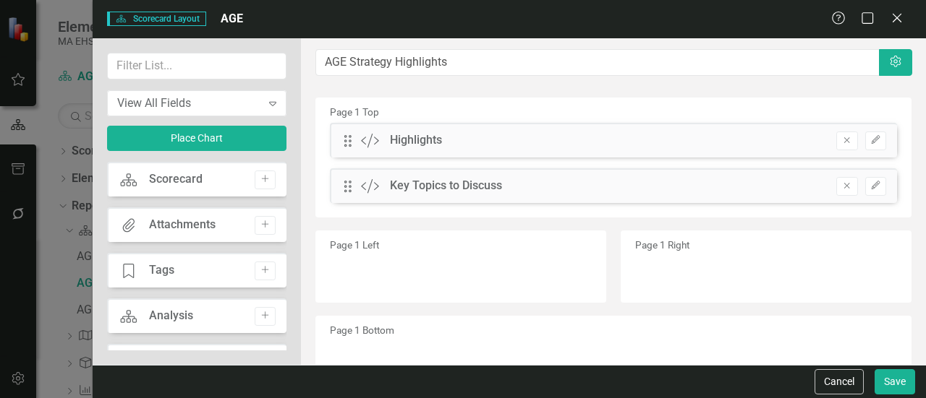
scroll to position [62, 0]
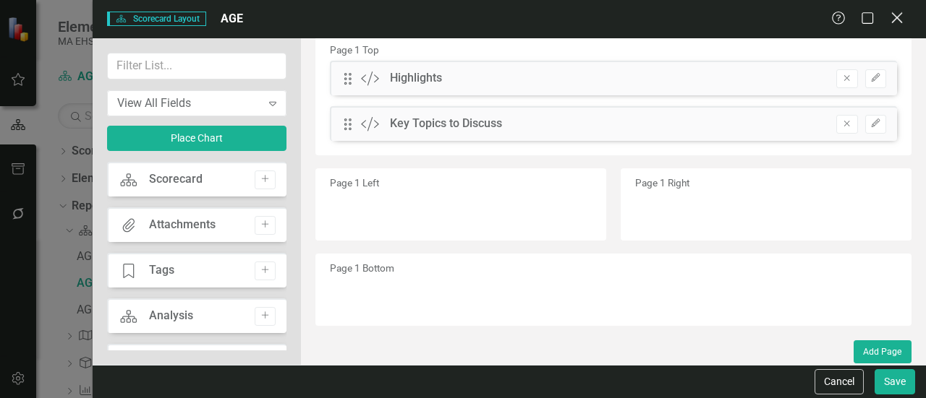
click at [900, 17] on icon "Close" at bounding box center [896, 18] width 18 height 14
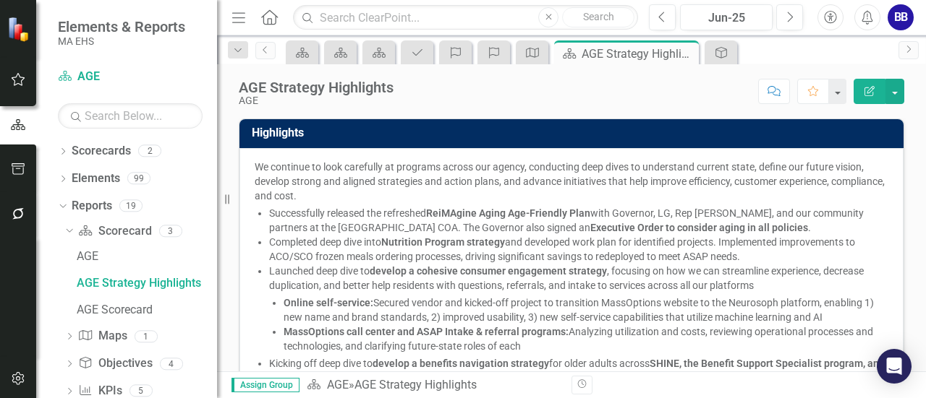
click at [388, 145] on td "Highlights" at bounding box center [574, 135] width 644 height 24
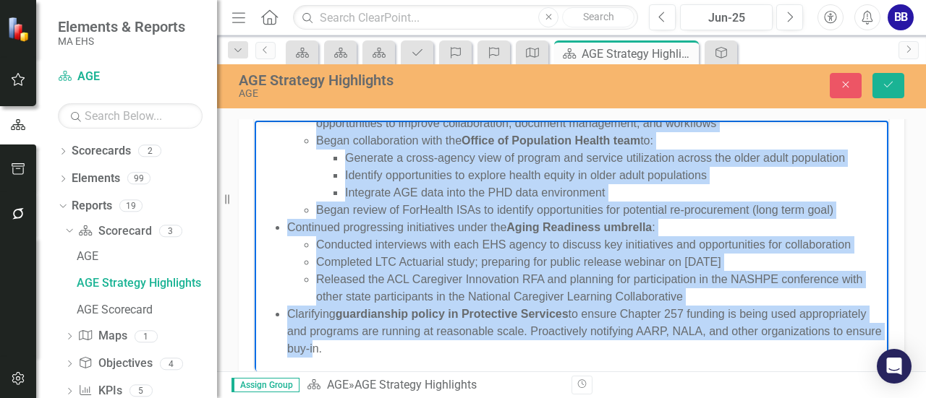
scroll to position [630, 0]
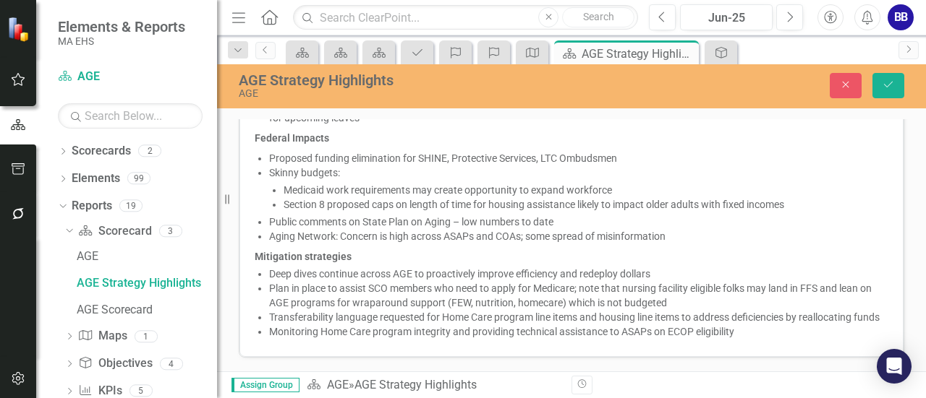
drag, startPoint x: 259, startPoint y: -385, endPoint x: 749, endPoint y: 371, distance: 900.8
copy body "We continue to look carefully at programs across our agency, conducting deep di…"
click at [294, 197] on li "Section 8 proposed caps on length of time for housing assistance likely to impa…" at bounding box center [585, 204] width 605 height 14
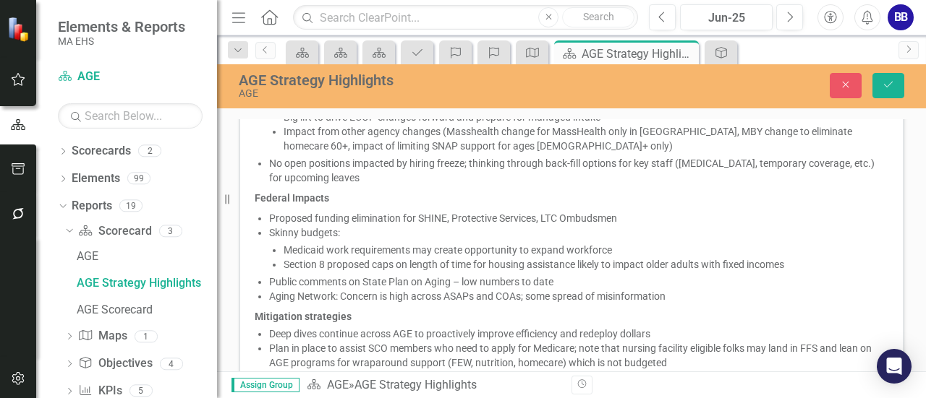
scroll to position [629, 0]
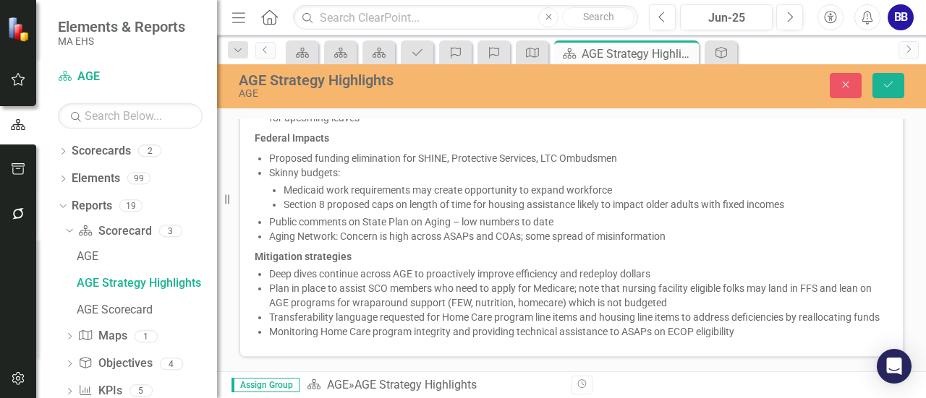
drag, startPoint x: 751, startPoint y: 333, endPoint x: 250, endPoint y: 100, distance: 552.2
click at [250, 100] on div "AGE Strategy Highlights AGE Close Save Highlights Normal Text To open the popup…" at bounding box center [571, 217] width 709 height 307
click at [267, 141] on span "Budget Update House and Senate have supported H1 funding, with the exception of…" at bounding box center [571, 155] width 633 height 373
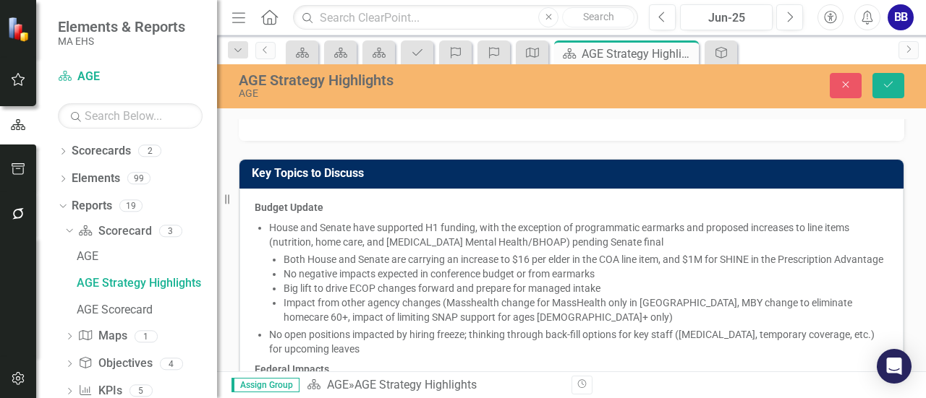
scroll to position [253, 0]
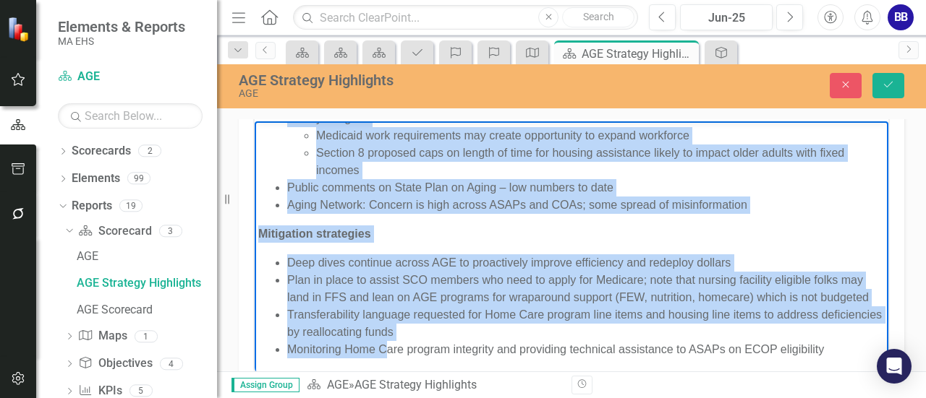
scroll to position [564, 0]
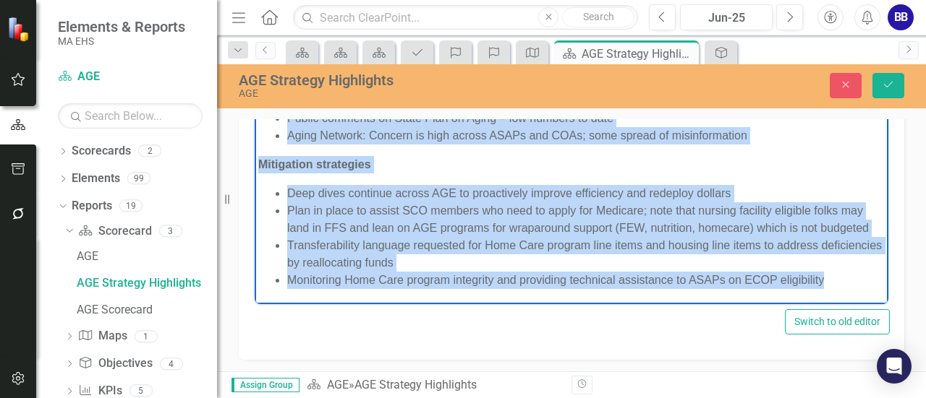
drag, startPoint x: 260, startPoint y: 66, endPoint x: 887, endPoint y: 304, distance: 671.5
click at [887, 304] on html "Budget Update House and Senate have supported H1 funding, with the exception of…" at bounding box center [571, 40] width 633 height 528
copy body "Budget Update House and Senate have supported H1 funding, with the exception of…"
